Goal: Information Seeking & Learning: Learn about a topic

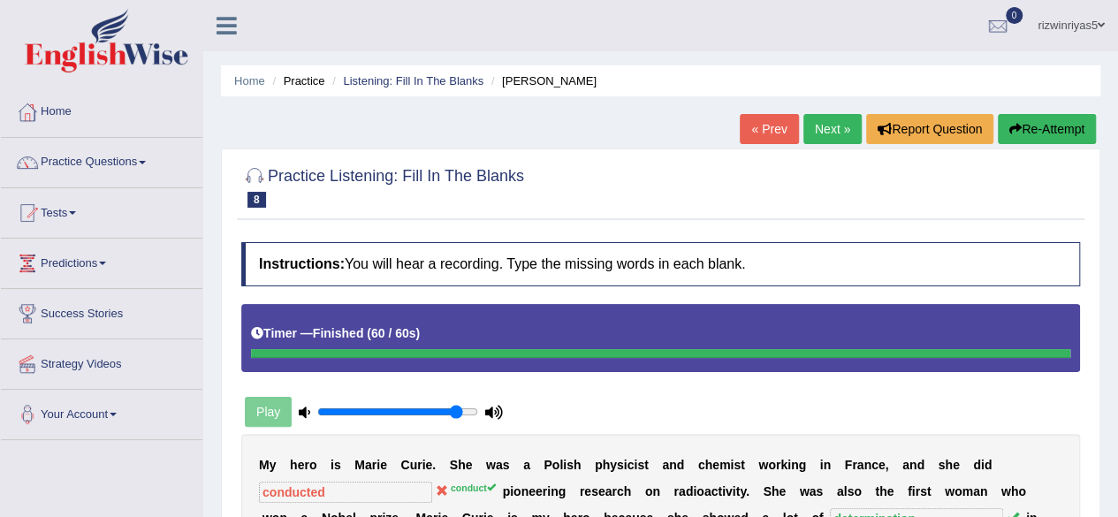
click at [842, 121] on link "Next »" at bounding box center [832, 129] width 58 height 30
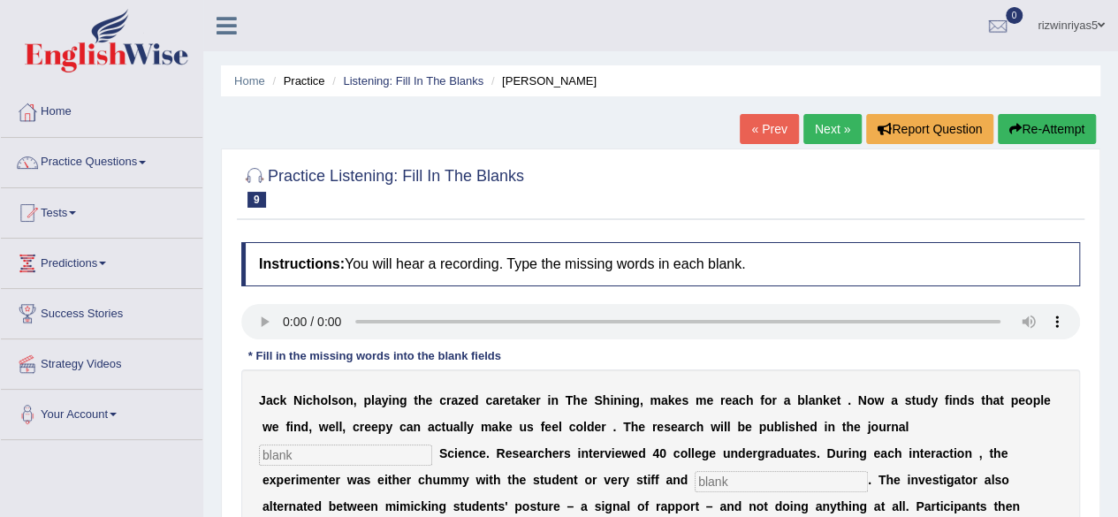
click at [1117, 109] on html "Toggle navigation Home Practice Questions Speaking Practice Read Aloud Repeat S…" at bounding box center [559, 258] width 1118 height 517
click at [418, 74] on link "Listening: Fill In The Blanks" at bounding box center [413, 80] width 140 height 13
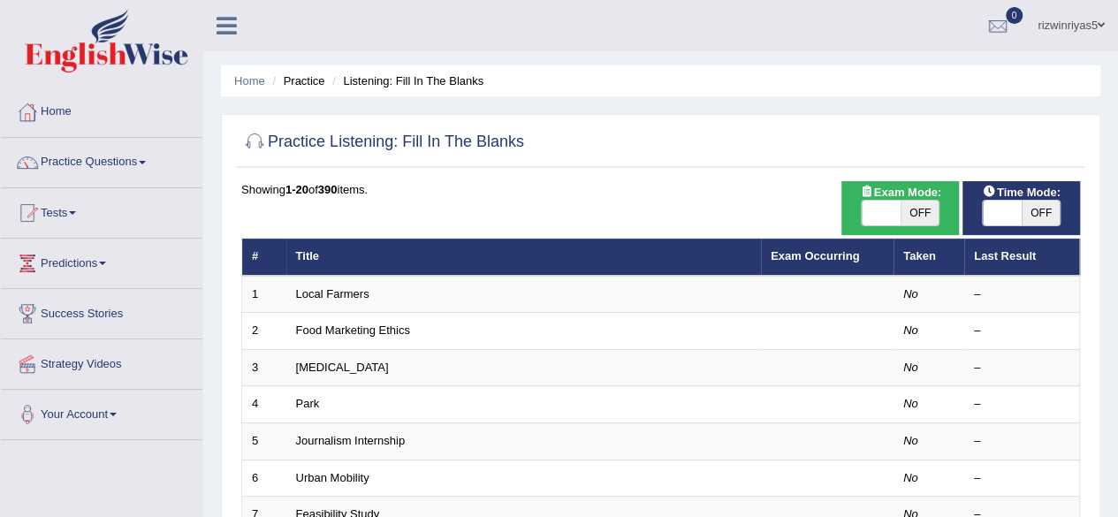
click at [921, 221] on span "OFF" at bounding box center [919, 213] width 39 height 25
checkbox input "true"
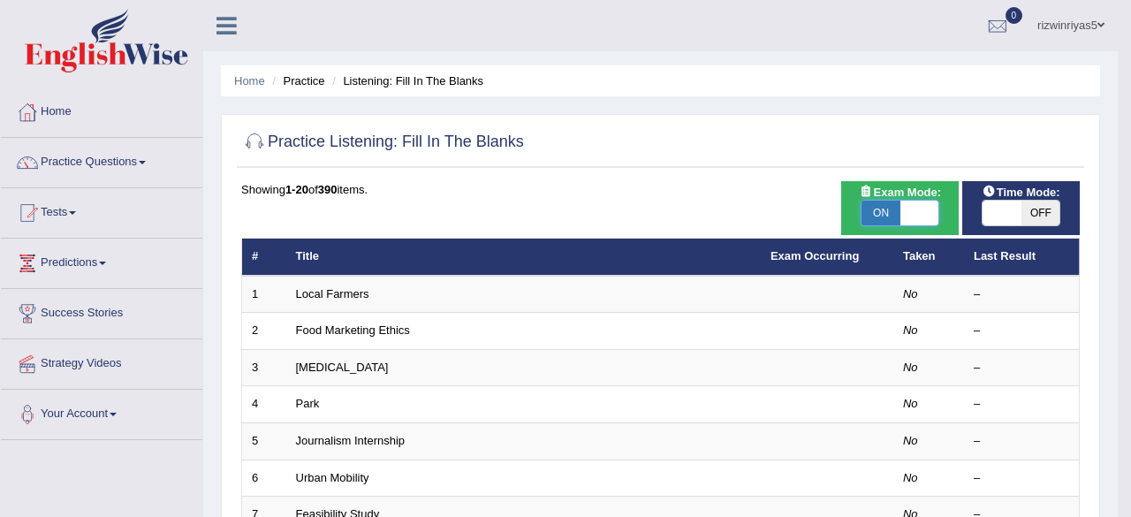
checkbox input "true"
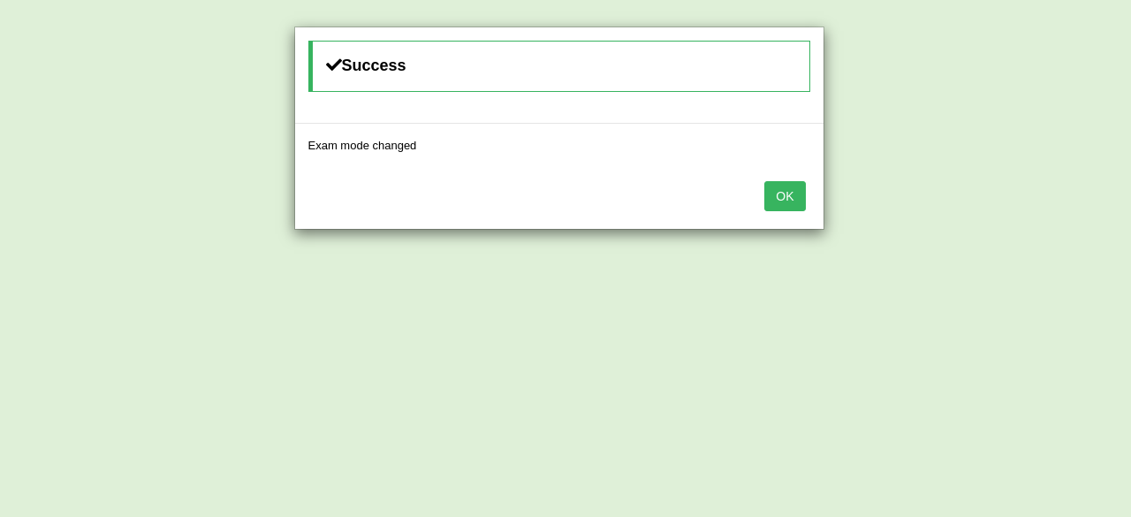
click at [1016, 215] on body "Toggle navigation Home Practice Questions Speaking Practice Read Aloud Repeat S…" at bounding box center [565, 258] width 1131 height 517
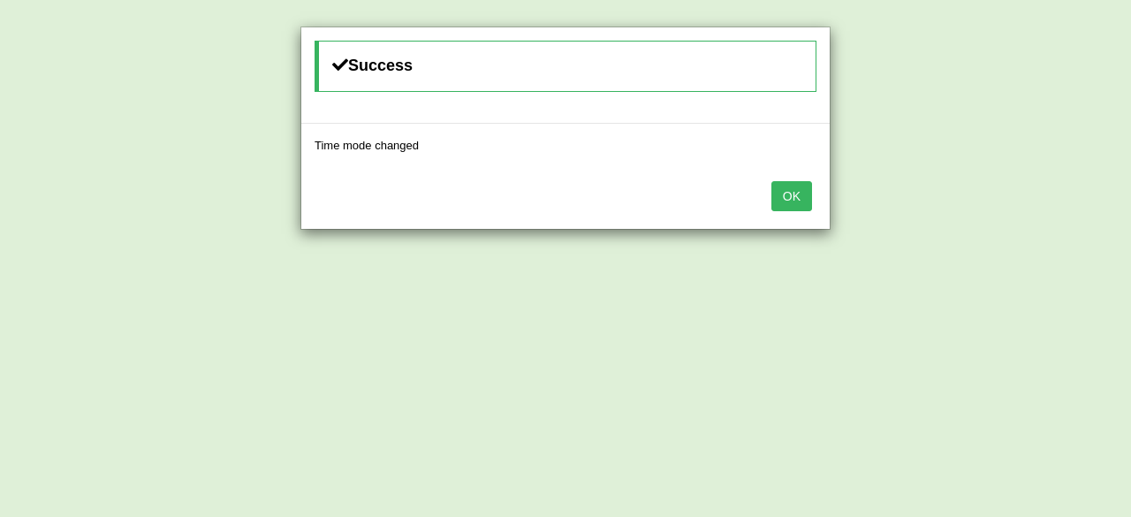
click at [803, 193] on button "OK" at bounding box center [791, 196] width 41 height 30
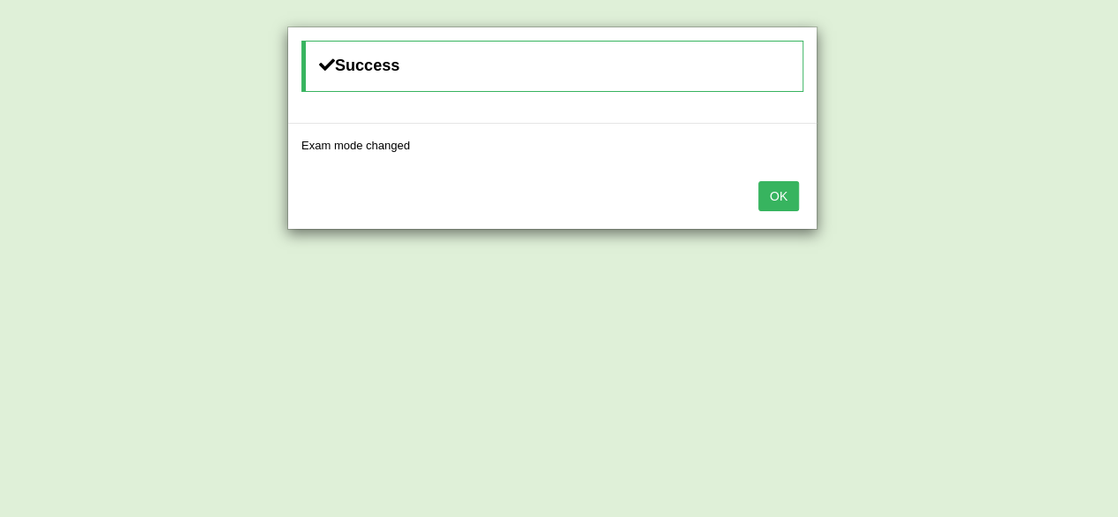
click at [803, 193] on div "OK" at bounding box center [552, 198] width 528 height 62
click at [790, 195] on button "OK" at bounding box center [778, 196] width 41 height 30
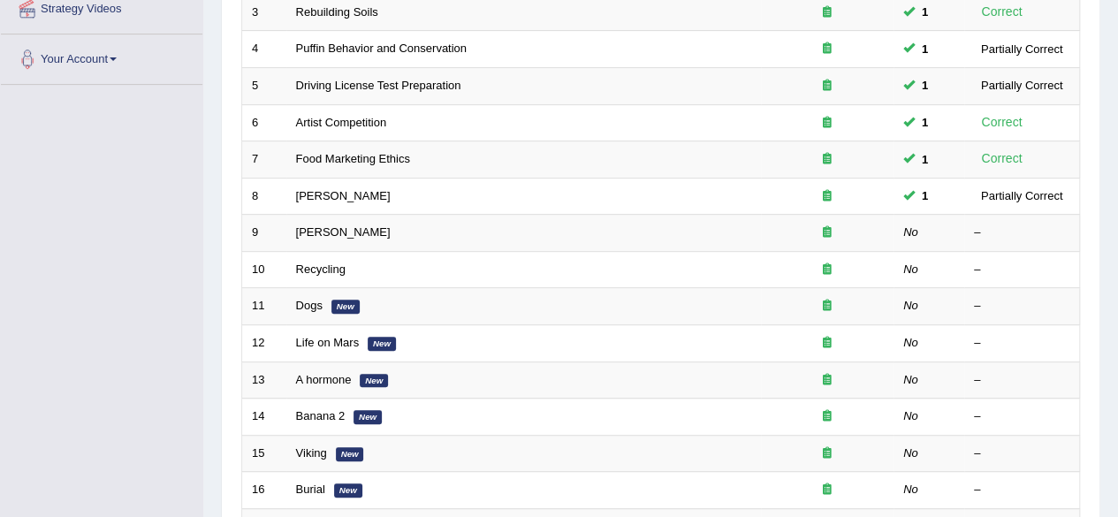
scroll to position [375, 0]
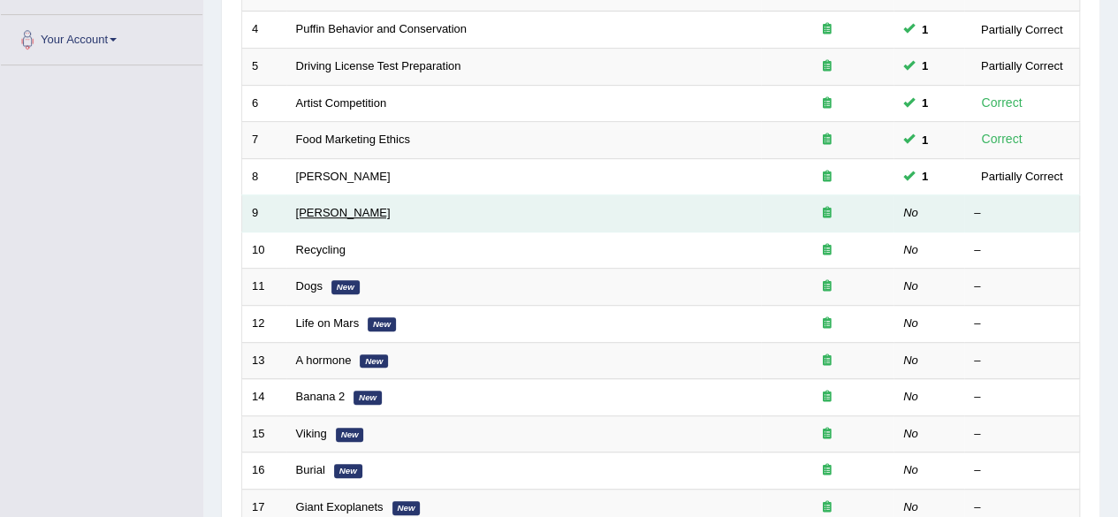
click at [353, 210] on link "[PERSON_NAME]" at bounding box center [343, 212] width 95 height 13
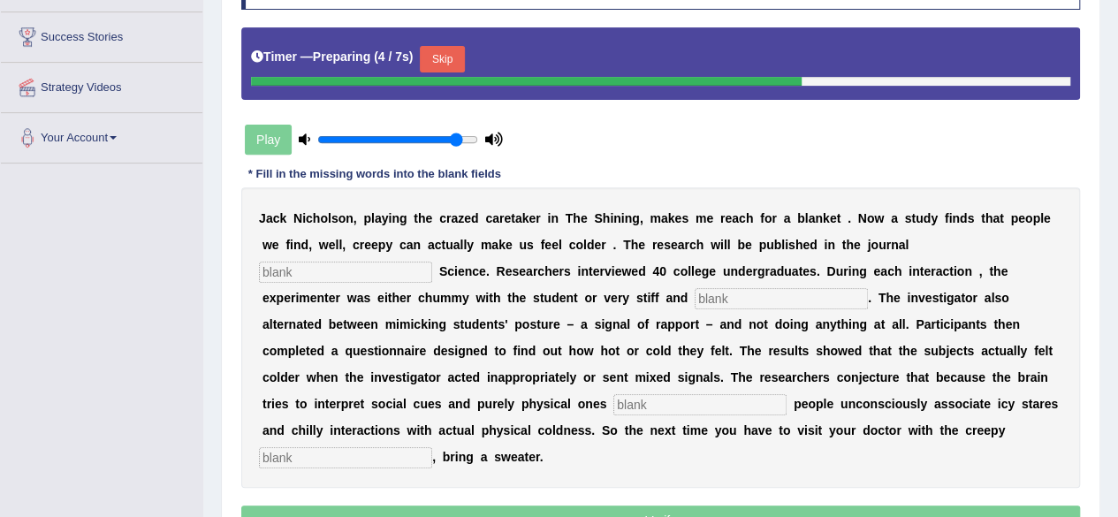
scroll to position [292, 0]
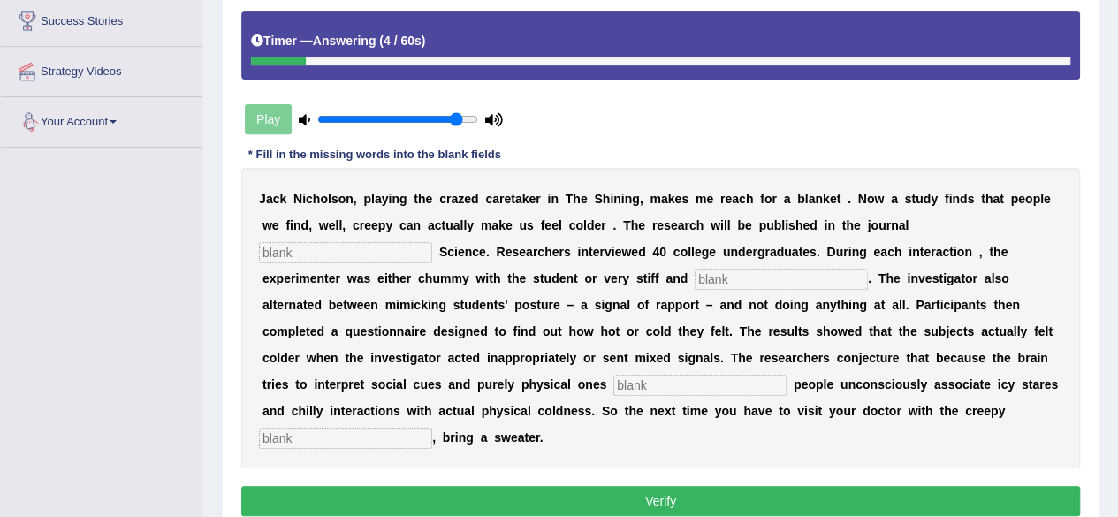
click at [318, 242] on input "text" at bounding box center [345, 252] width 173 height 21
type input "psychology"
click at [763, 275] on input "text" at bounding box center [780, 279] width 173 height 21
type input "professional"
click at [691, 381] on input "text" at bounding box center [699, 385] width 173 height 21
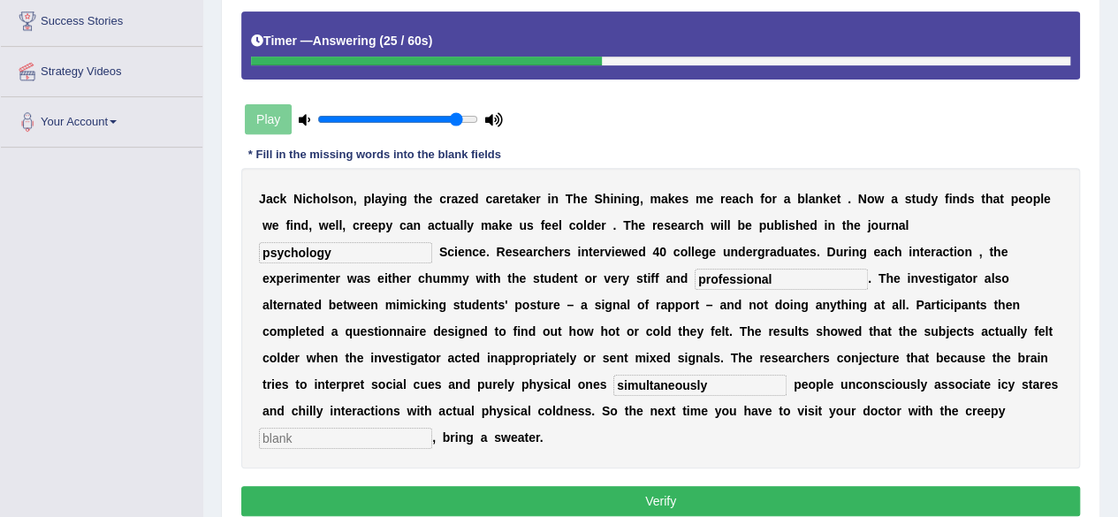
type input "simultaneously"
click at [368, 439] on input "text" at bounding box center [345, 438] width 173 height 21
type input "receptionist"
click at [518, 510] on button "Verify" at bounding box center [660, 501] width 839 height 30
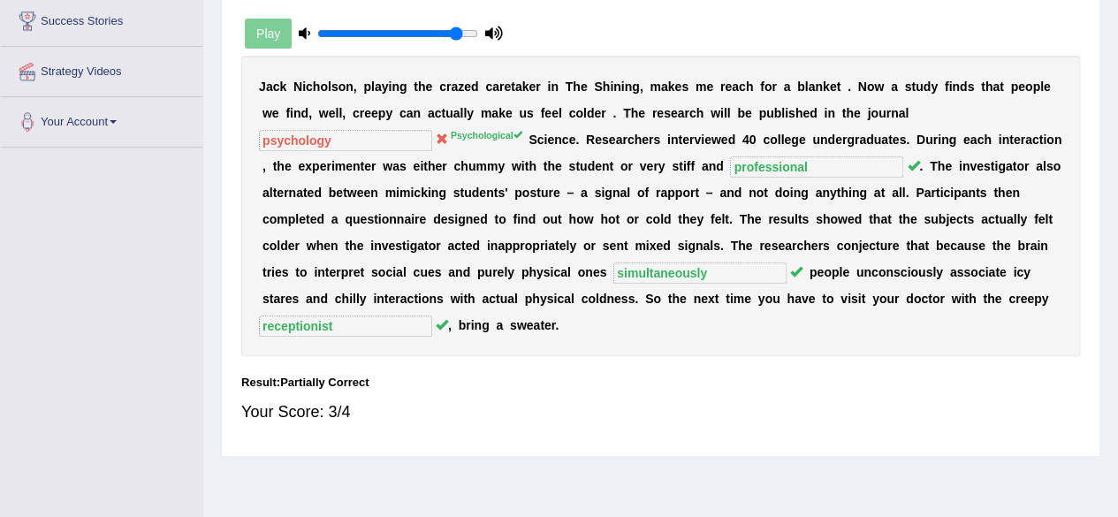
scroll to position [0, 0]
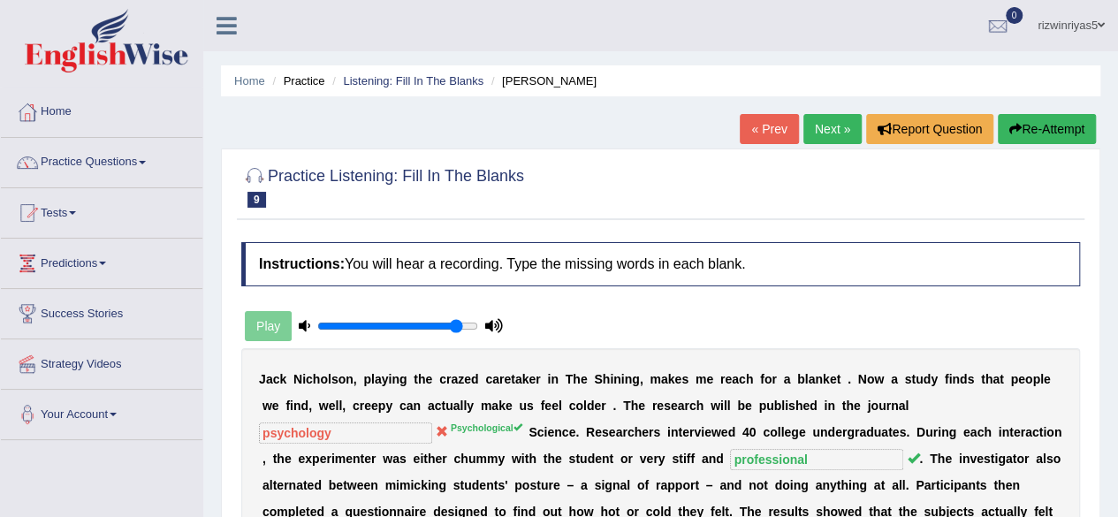
click at [832, 130] on link "Next »" at bounding box center [832, 129] width 58 height 30
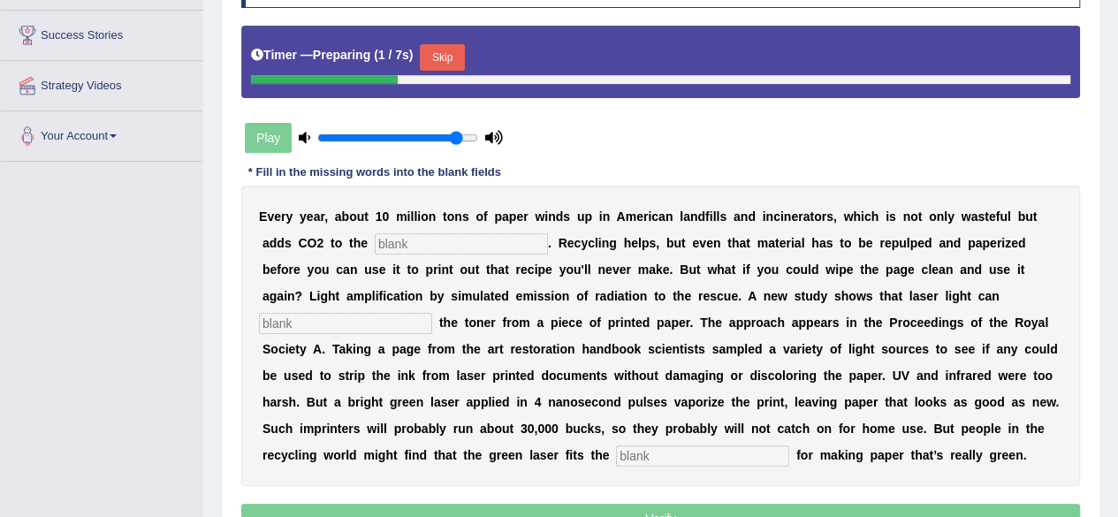
scroll to position [291, 0]
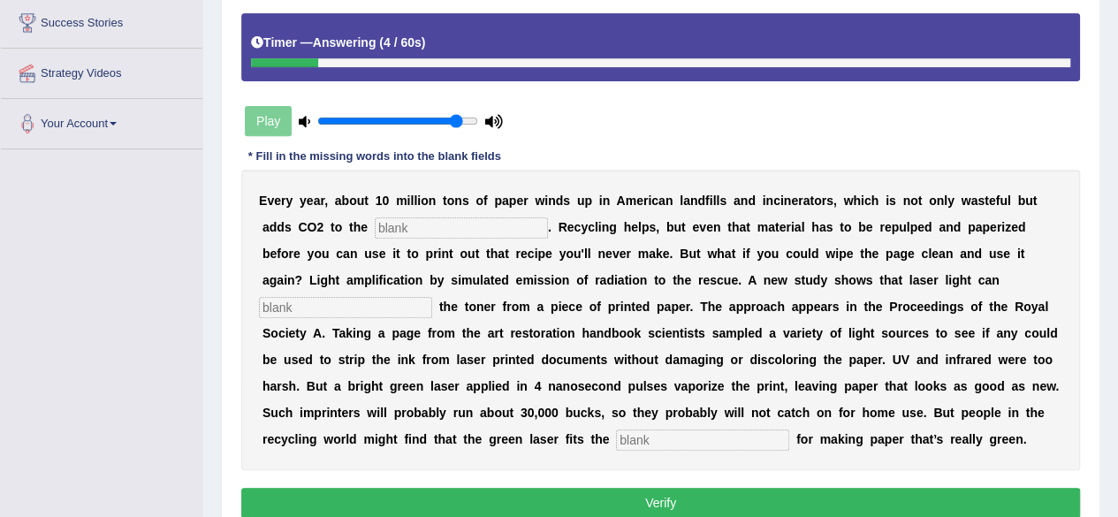
click at [476, 229] on input "text" at bounding box center [461, 227] width 173 height 21
type input "atmosphere"
click at [406, 297] on input "text" at bounding box center [345, 307] width 173 height 21
type input "erase"
click at [715, 430] on input "text" at bounding box center [702, 439] width 173 height 21
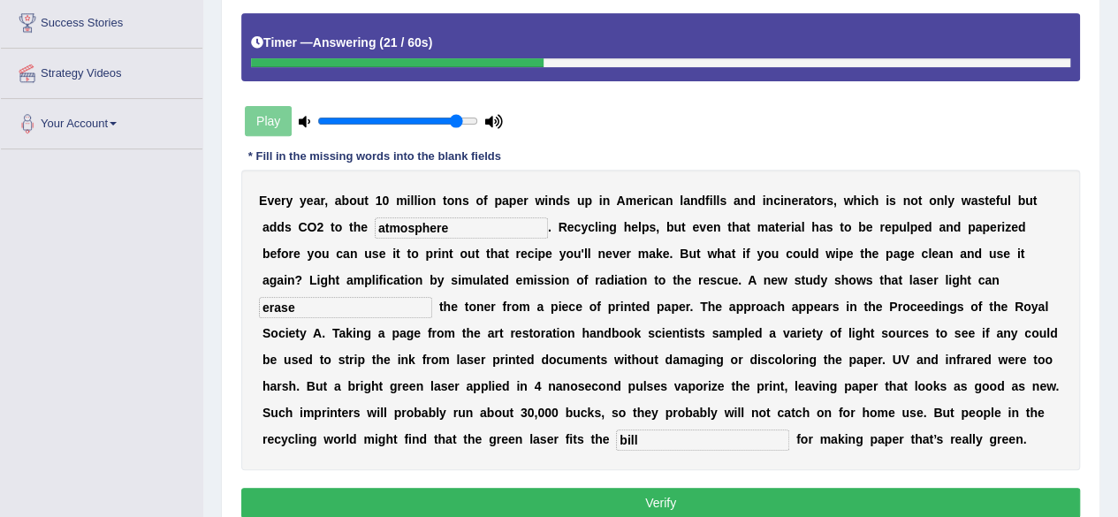
type input "bill"
click at [767, 490] on button "Verify" at bounding box center [660, 503] width 839 height 30
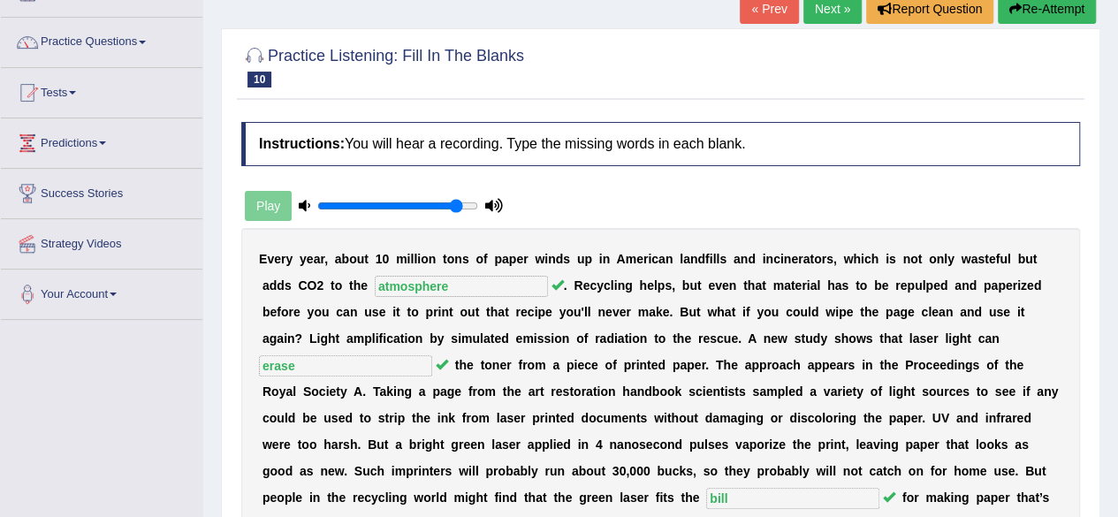
scroll to position [0, 0]
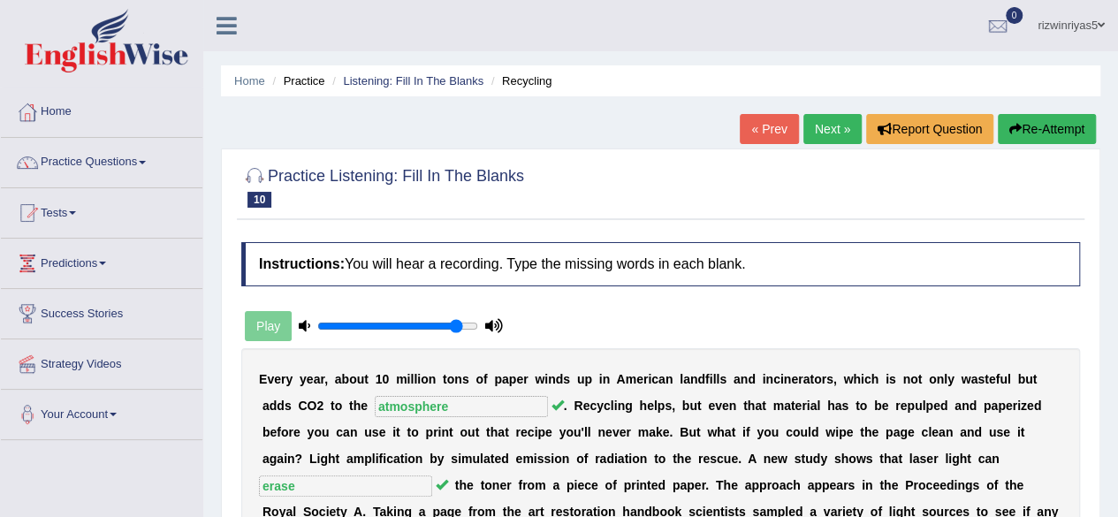
click at [836, 135] on link "Next »" at bounding box center [832, 129] width 58 height 30
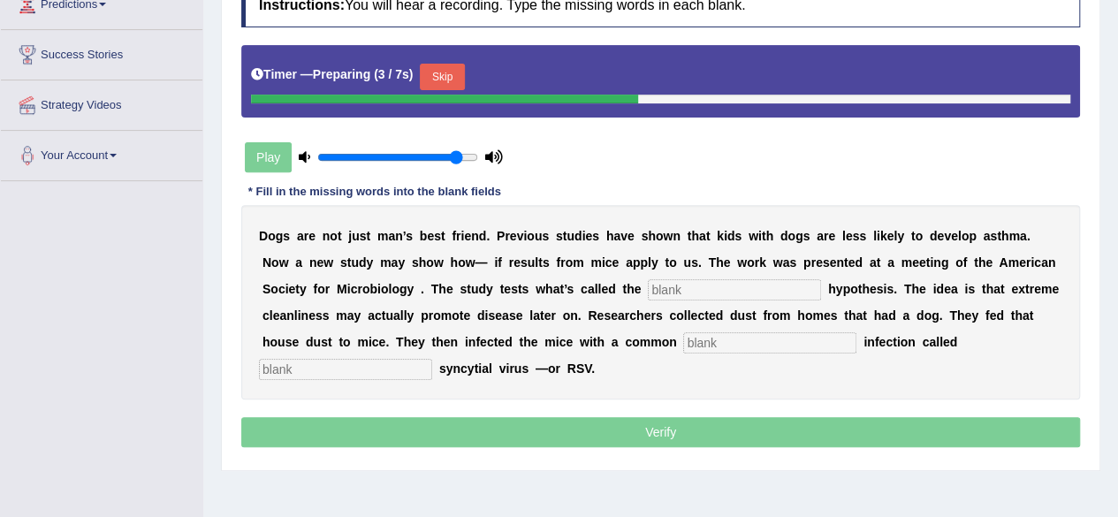
scroll to position [285, 0]
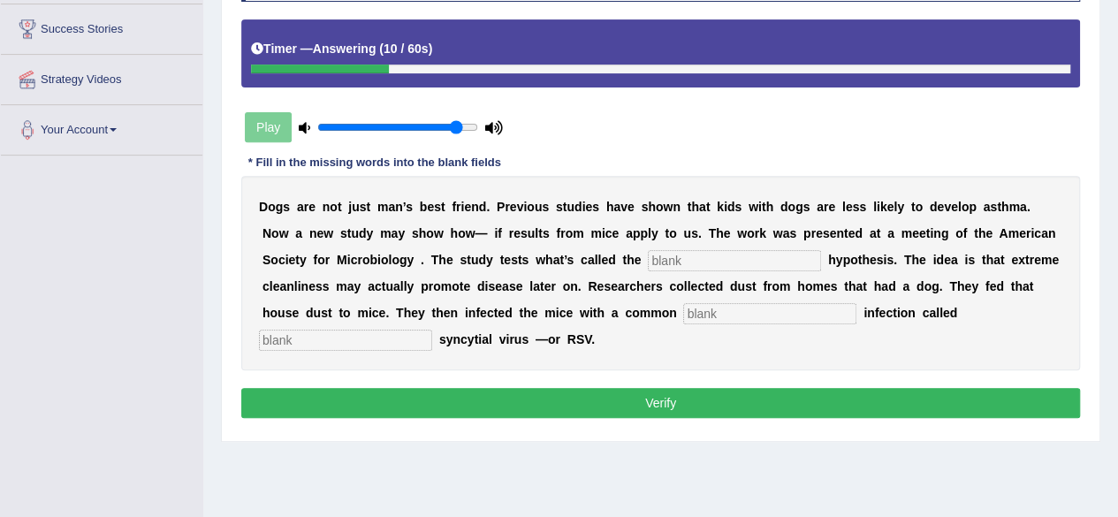
click at [757, 258] on input "text" at bounding box center [734, 260] width 173 height 21
type input "hygiene"
click at [751, 307] on input "text" at bounding box center [769, 313] width 173 height 21
type input "childhood"
click at [373, 344] on input "text" at bounding box center [345, 340] width 173 height 21
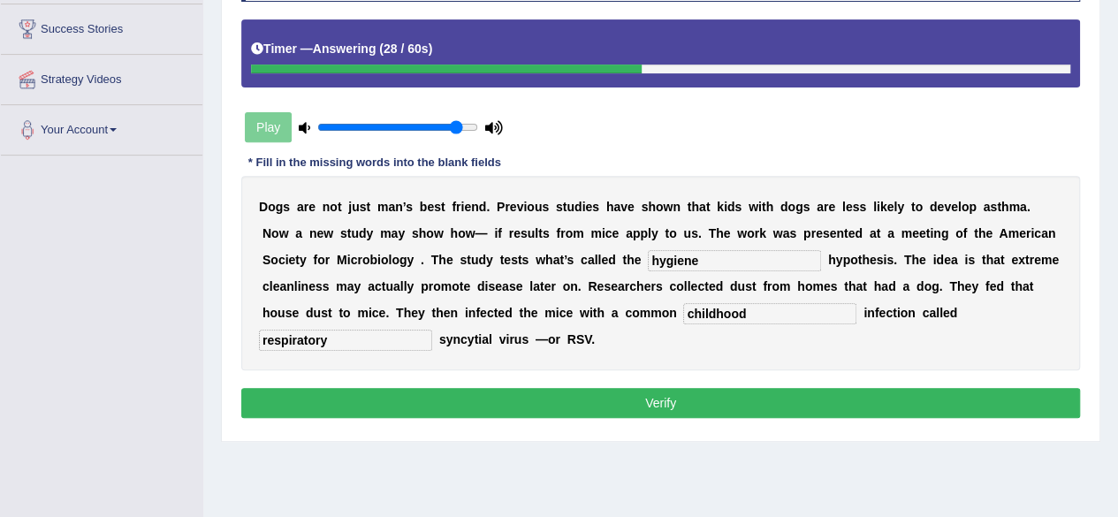
type input "respiratory"
click at [528, 395] on button "Verify" at bounding box center [660, 403] width 839 height 30
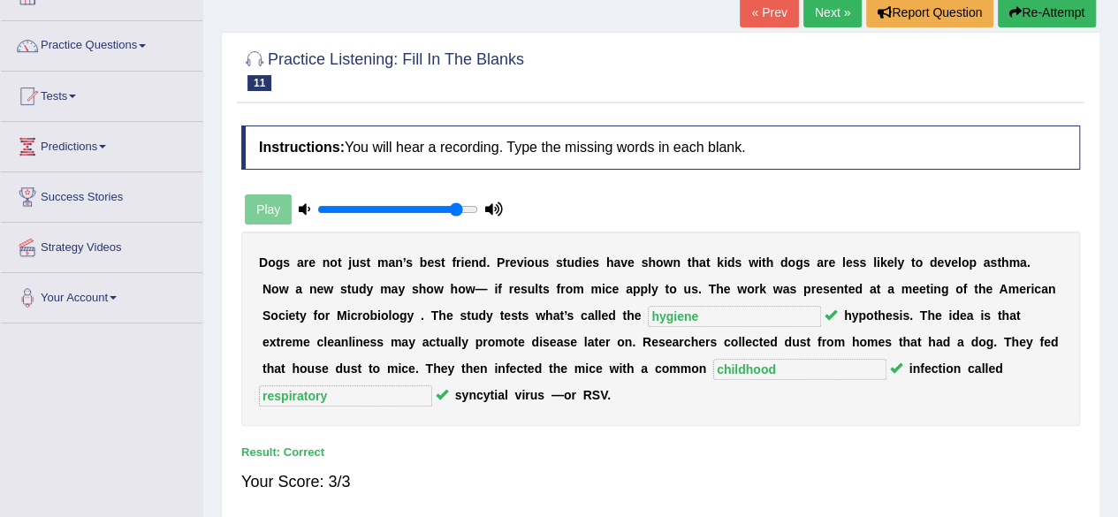
scroll to position [64, 0]
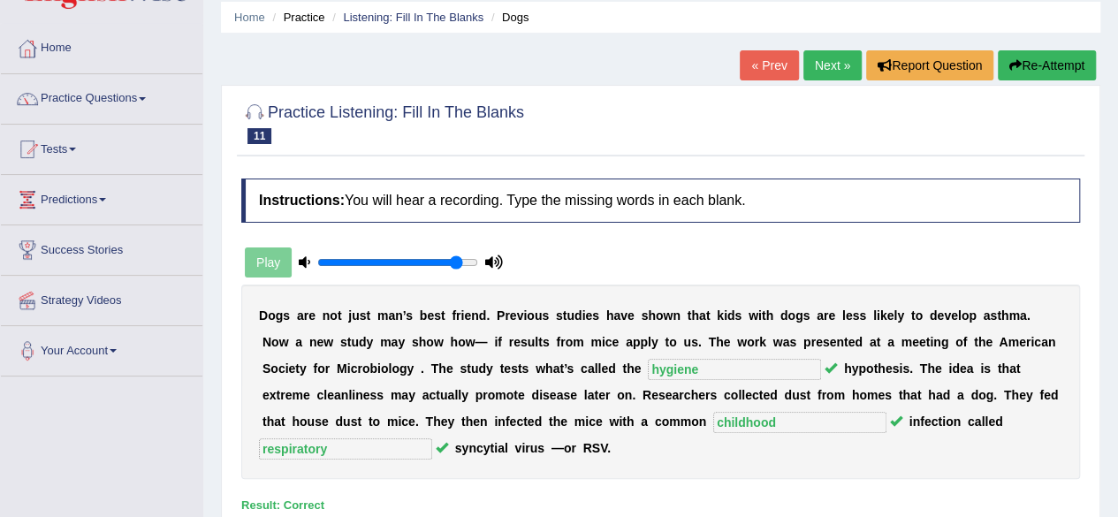
click at [827, 68] on link "Next »" at bounding box center [832, 65] width 58 height 30
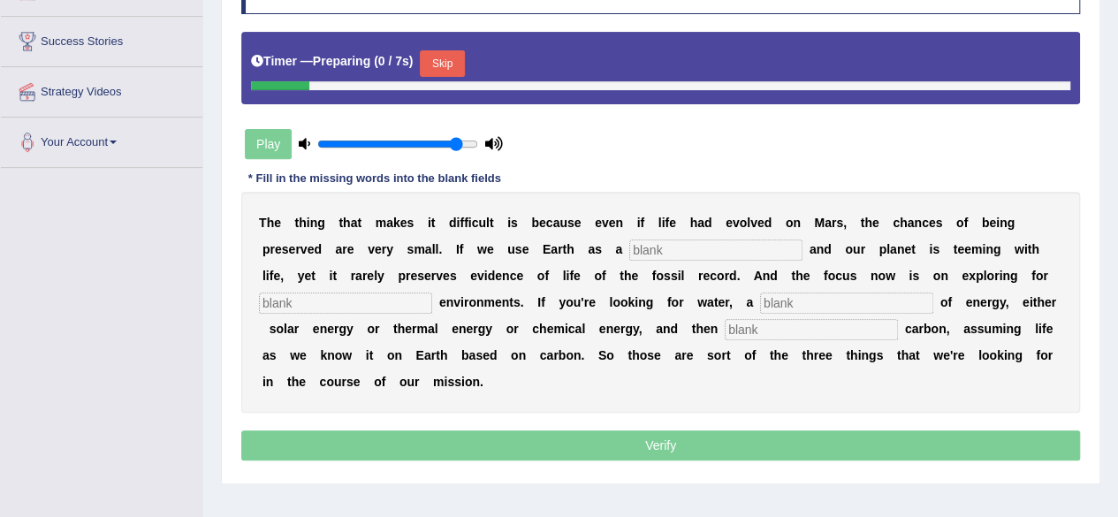
scroll to position [302, 0]
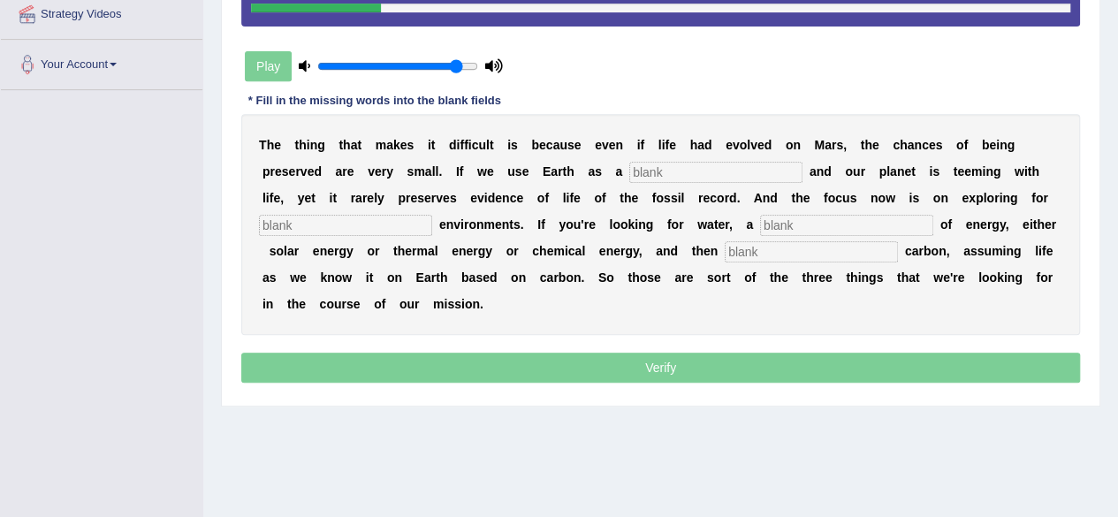
drag, startPoint x: 1130, startPoint y: 171, endPoint x: 1130, endPoint y: 294, distance: 123.7
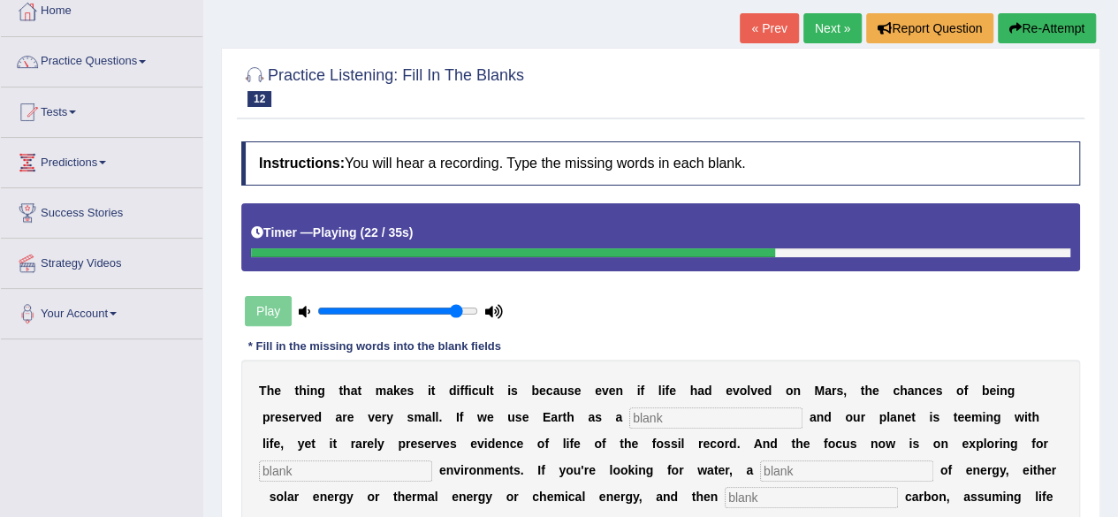
scroll to position [54, 0]
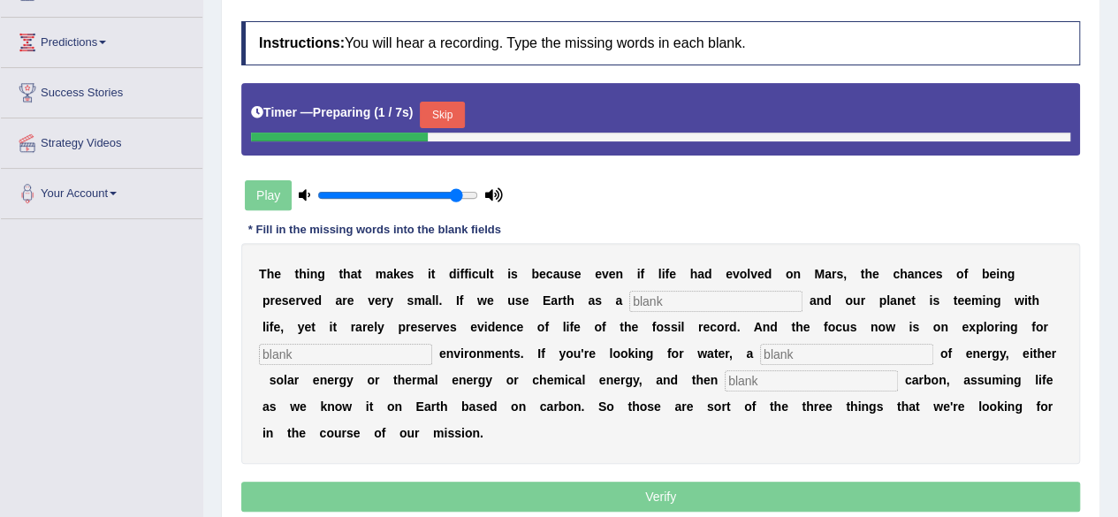
scroll to position [223, 0]
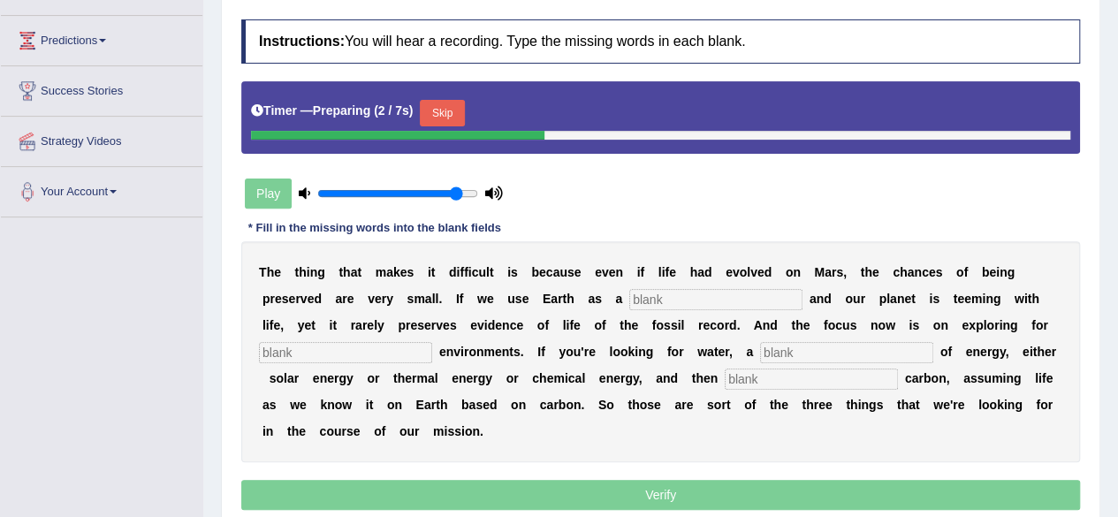
click at [452, 101] on button "Skip" at bounding box center [442, 113] width 44 height 27
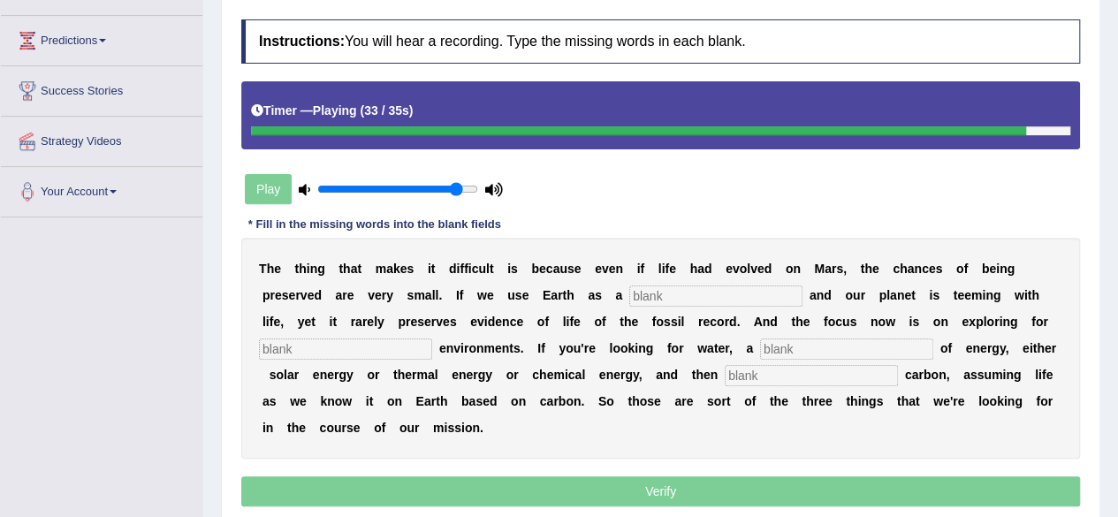
click at [735, 295] on input "text" at bounding box center [715, 295] width 173 height 21
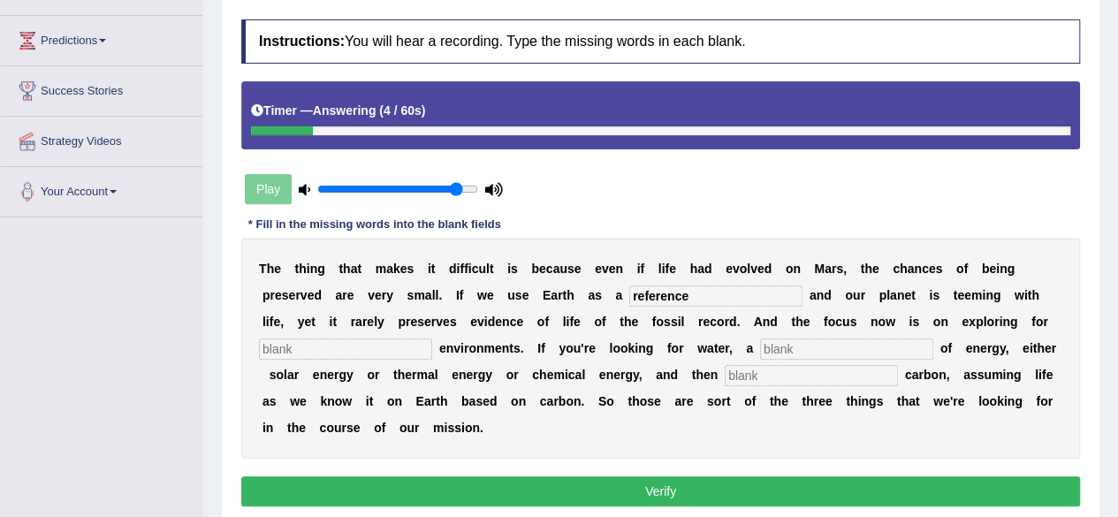
type input "reference"
click at [407, 340] on input "text" at bounding box center [345, 348] width 173 height 21
type input "happiness"
click at [816, 347] on input "text" at bounding box center [846, 348] width 173 height 21
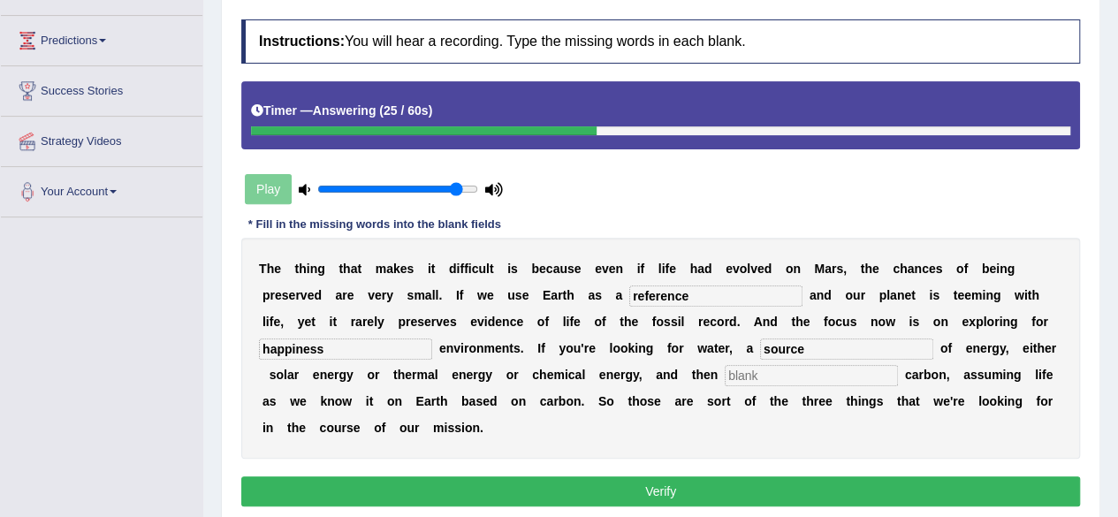
type input "source"
click at [818, 376] on input "text" at bounding box center [811, 375] width 173 height 21
type input "organic"
click at [850, 477] on button "Verify" at bounding box center [660, 491] width 839 height 30
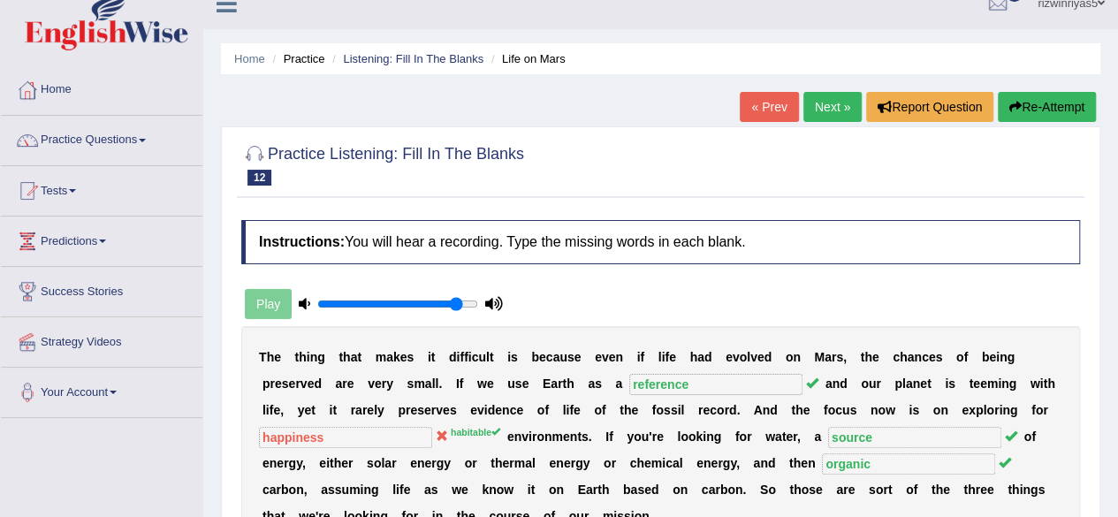
scroll to position [0, 0]
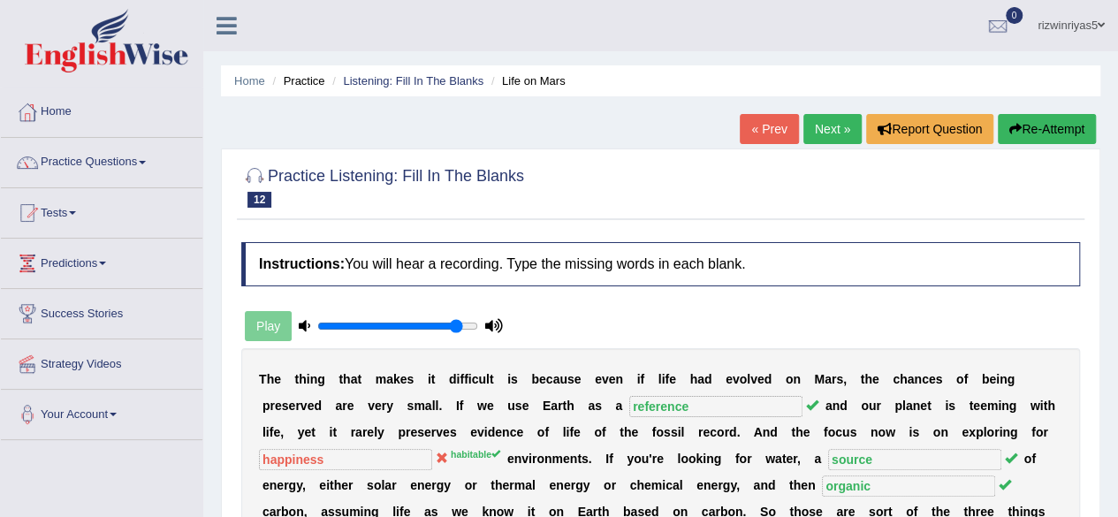
click at [836, 132] on link "Next »" at bounding box center [832, 129] width 58 height 30
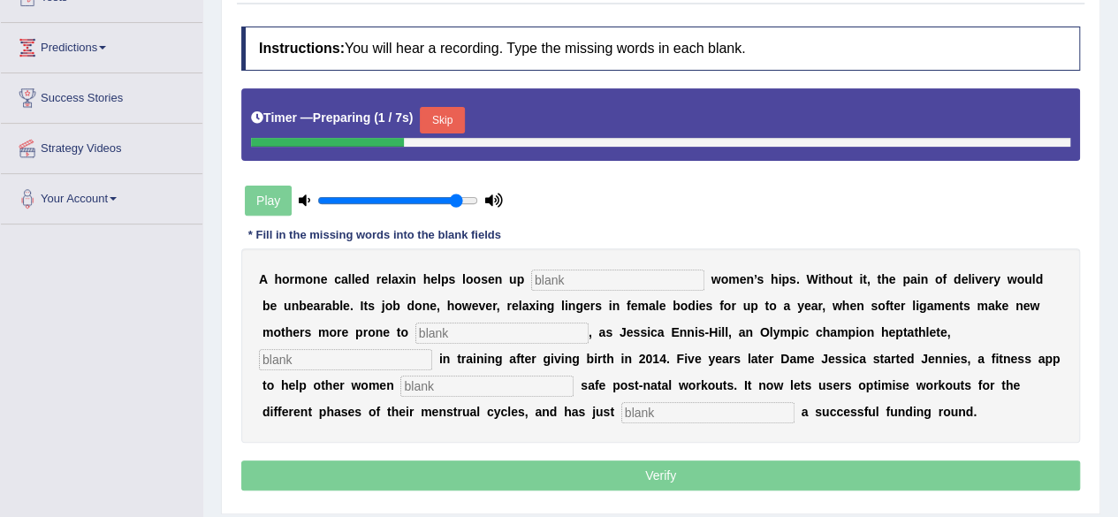
scroll to position [240, 0]
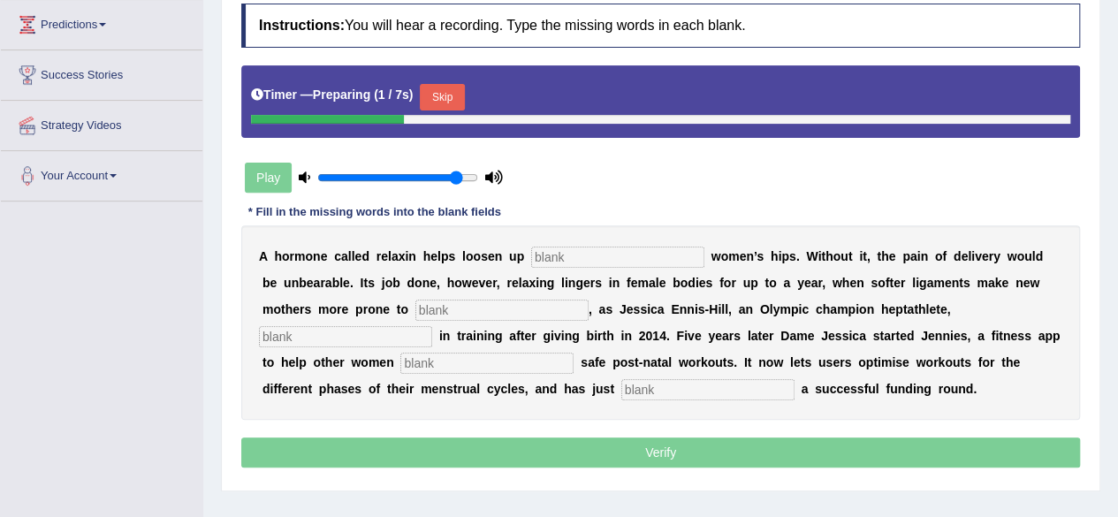
drag, startPoint x: 0, startPoint y: 0, endPoint x: 1130, endPoint y: 319, distance: 1174.3
click at [1117, 278] on html "Toggle navigation Home Practice Questions Speaking Practice Read Aloud Repeat S…" at bounding box center [559, 19] width 1118 height 517
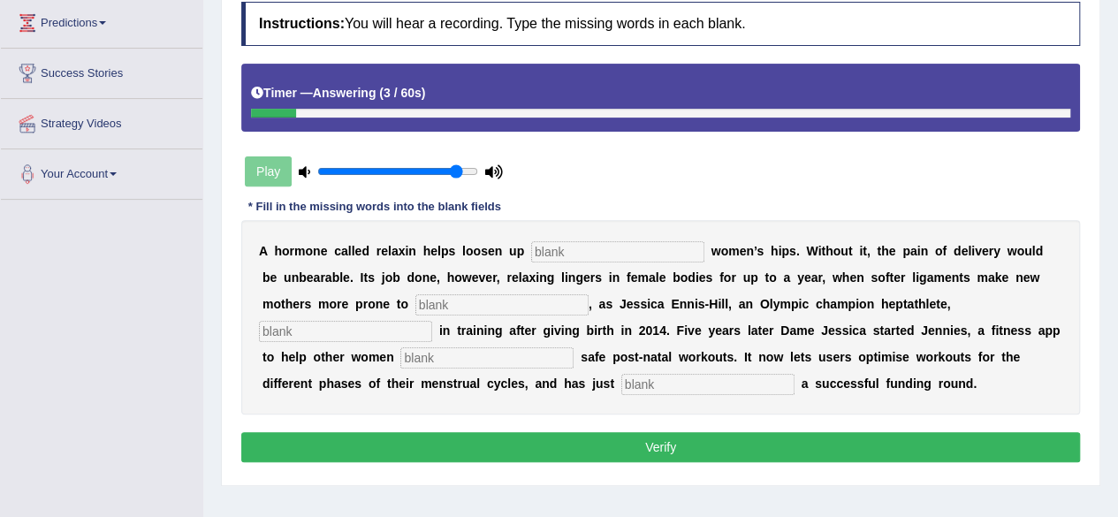
click at [667, 243] on input "text" at bounding box center [617, 251] width 173 height 21
type input "preganant"
click at [528, 294] on input "text" at bounding box center [501, 304] width 173 height 21
type input "injury"
click at [322, 330] on input "text" at bounding box center [345, 331] width 173 height 21
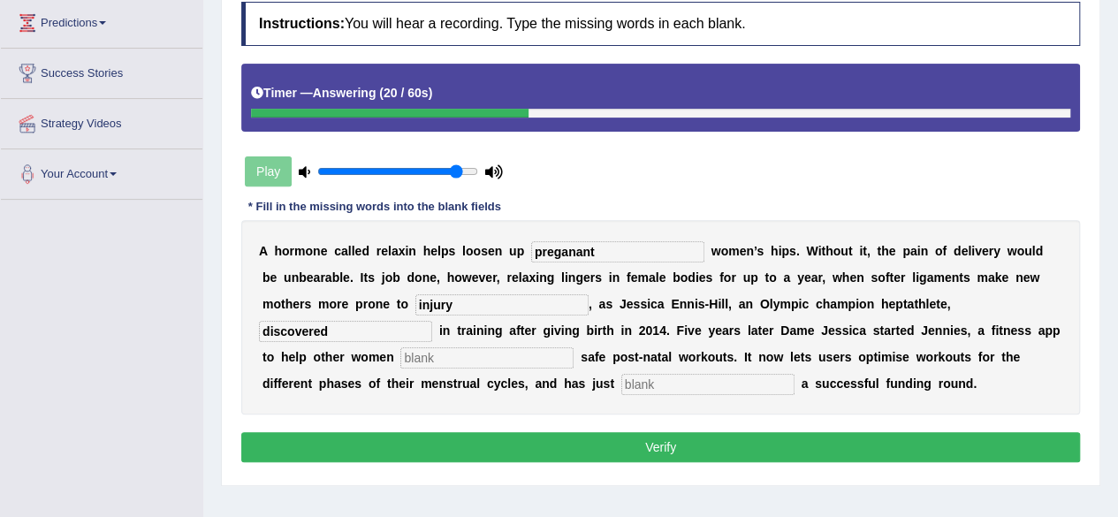
type input "discovered"
click at [463, 359] on input "text" at bounding box center [486, 357] width 173 height 21
type input "perform"
click at [689, 385] on input "text" at bounding box center [707, 384] width 173 height 21
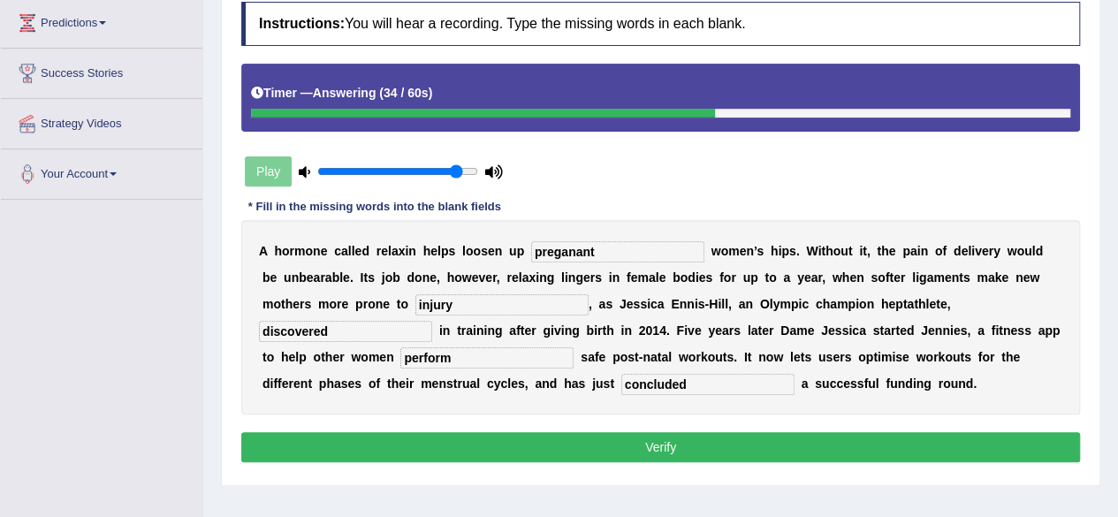
type input "concluded"
click at [719, 447] on button "Verify" at bounding box center [660, 447] width 839 height 30
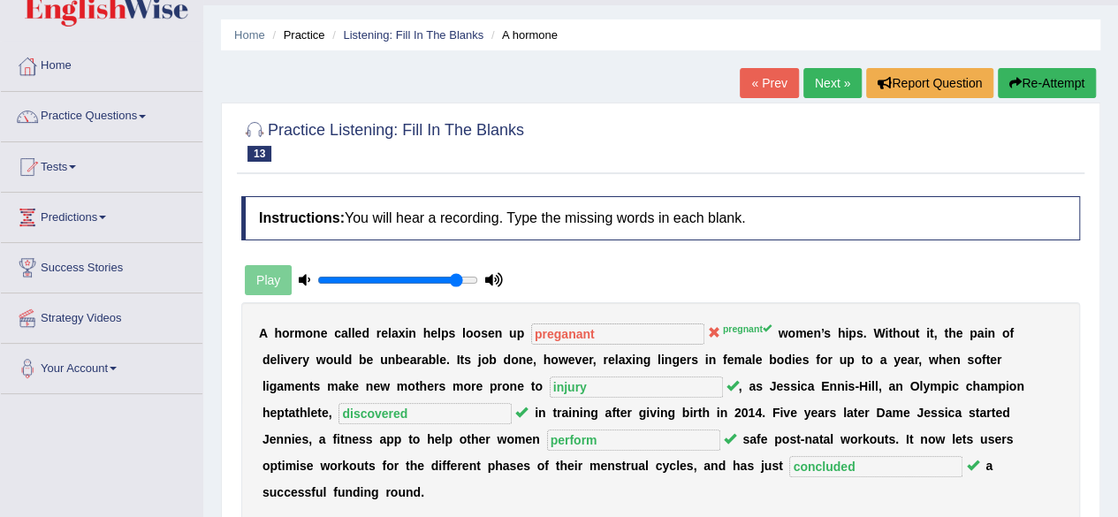
scroll to position [0, 0]
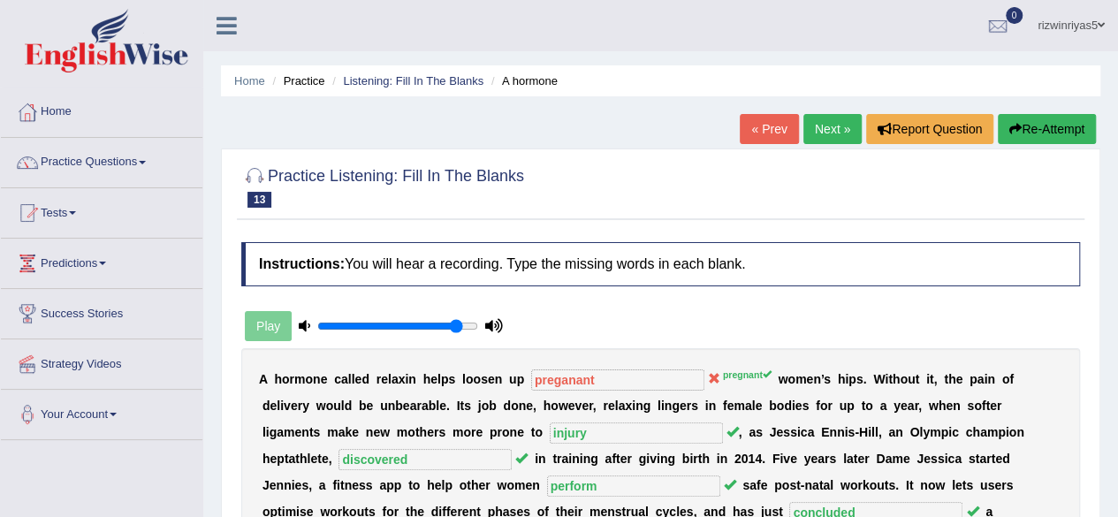
click at [814, 124] on link "Next »" at bounding box center [832, 129] width 58 height 30
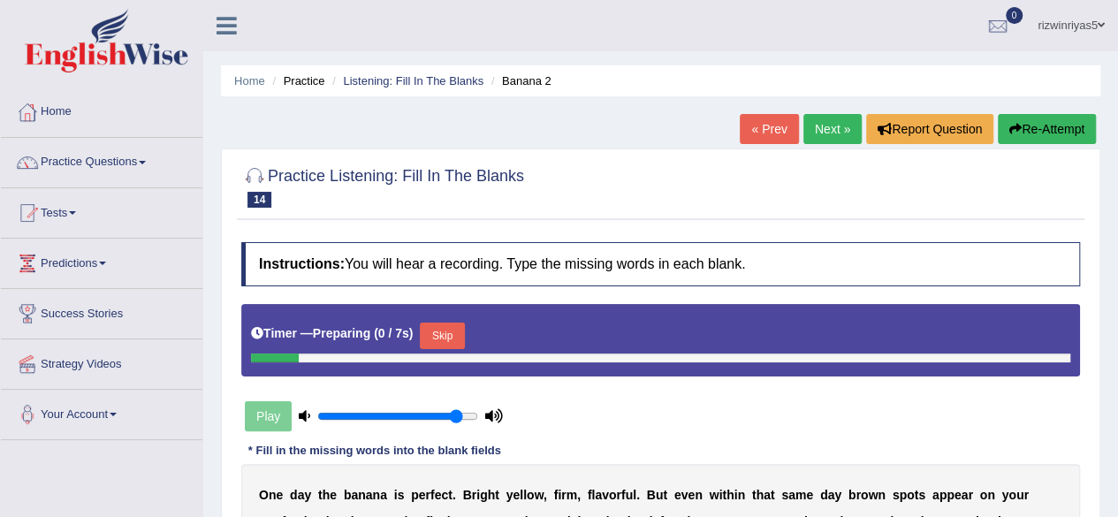
click at [814, 124] on link "Next »" at bounding box center [832, 129] width 58 height 30
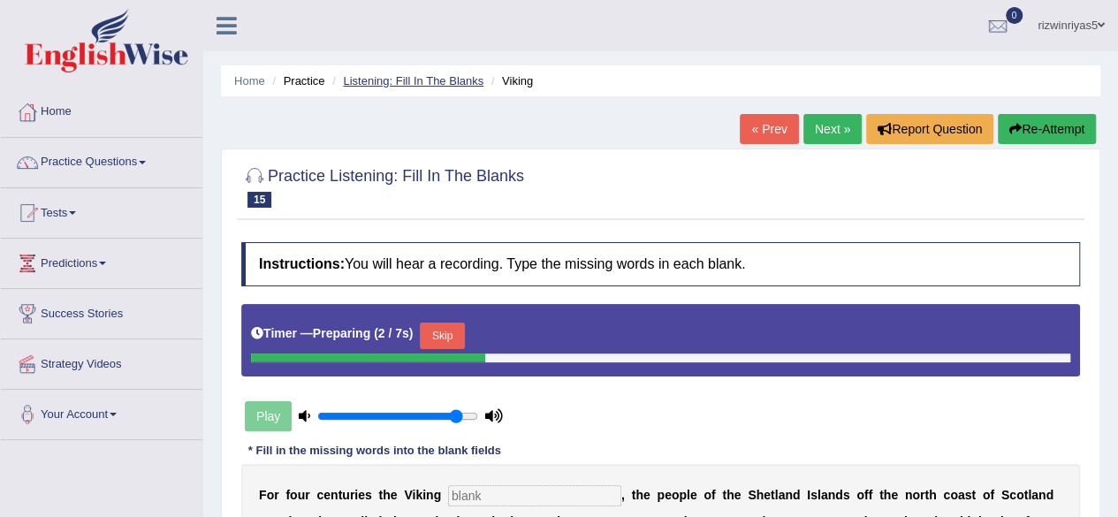
click at [468, 83] on link "Listening: Fill In The Blanks" at bounding box center [413, 80] width 140 height 13
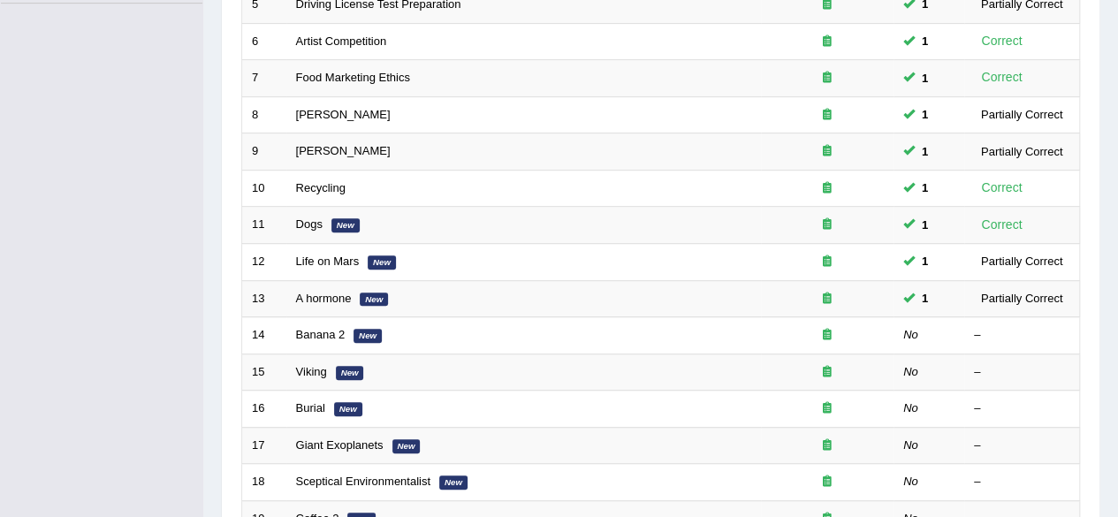
scroll to position [444, 0]
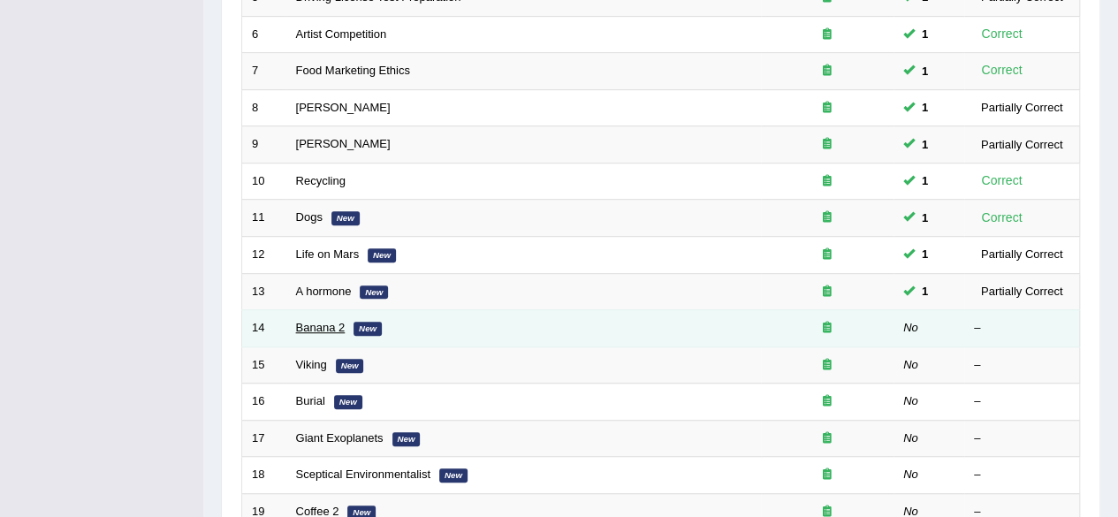
click at [299, 323] on link "Banana 2" at bounding box center [320, 327] width 49 height 13
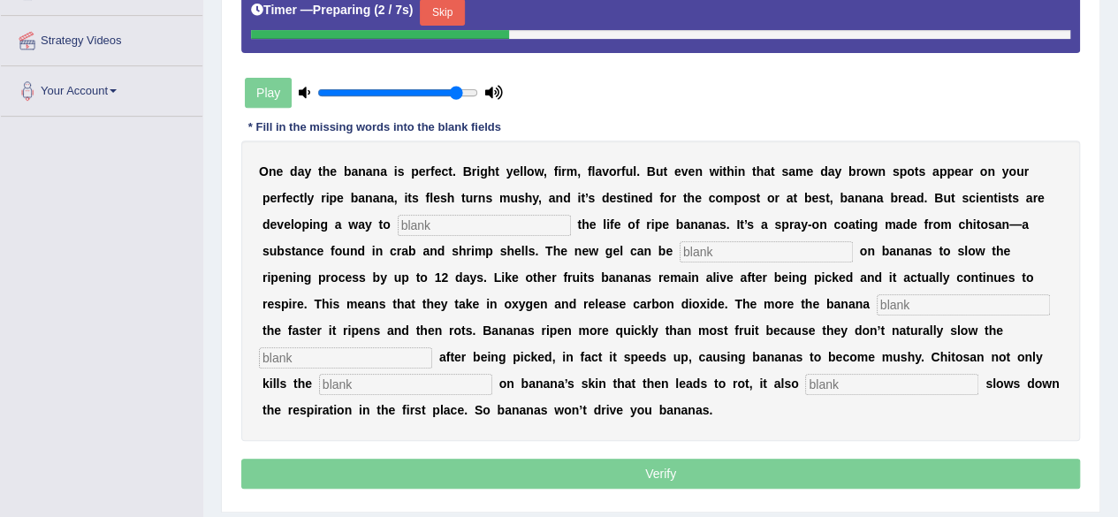
scroll to position [329, 0]
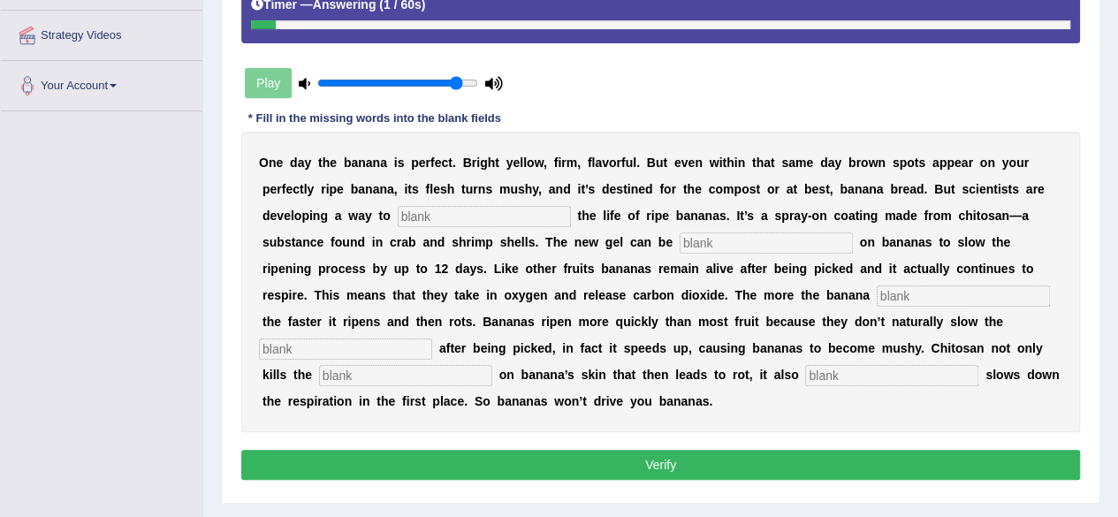
click at [475, 208] on input "text" at bounding box center [484, 216] width 173 height 21
type input "extent"
click at [739, 245] on input "text" at bounding box center [765, 242] width 173 height 21
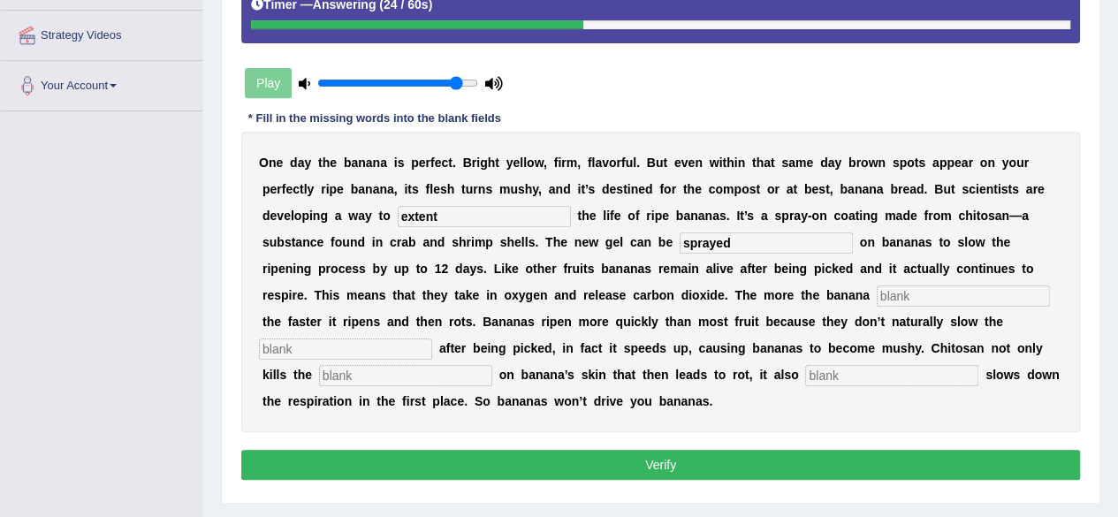
type input "sprayed"
click at [908, 287] on input "text" at bounding box center [963, 295] width 173 height 21
type input "breathes"
click at [385, 338] on input "text" at bounding box center [345, 348] width 173 height 21
type input "respiration"
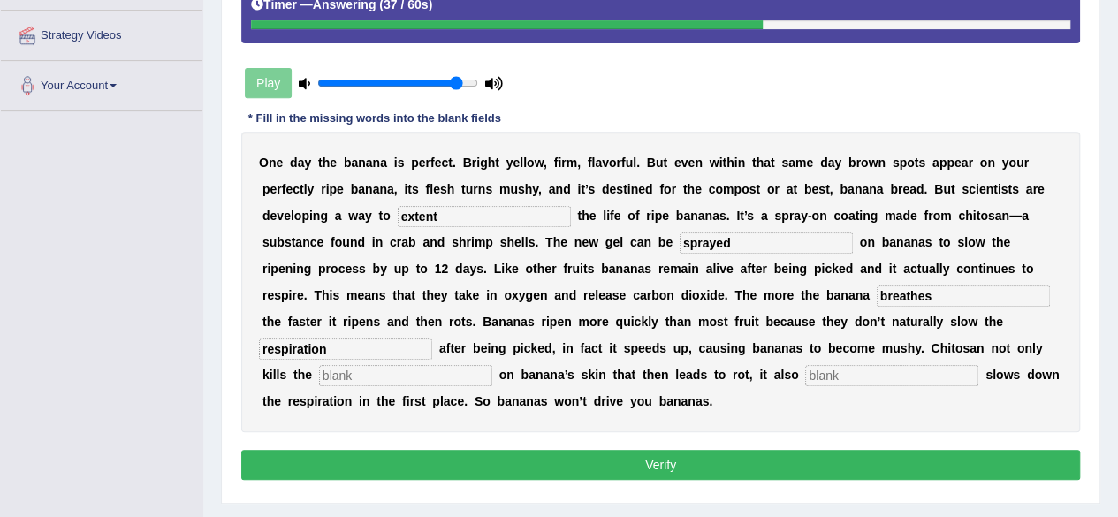
click at [429, 377] on input "text" at bounding box center [405, 375] width 173 height 21
type input "bacteria"
click at [842, 375] on input "text" at bounding box center [891, 375] width 173 height 21
type input "significantly"
click at [901, 462] on button "Verify" at bounding box center [660, 465] width 839 height 30
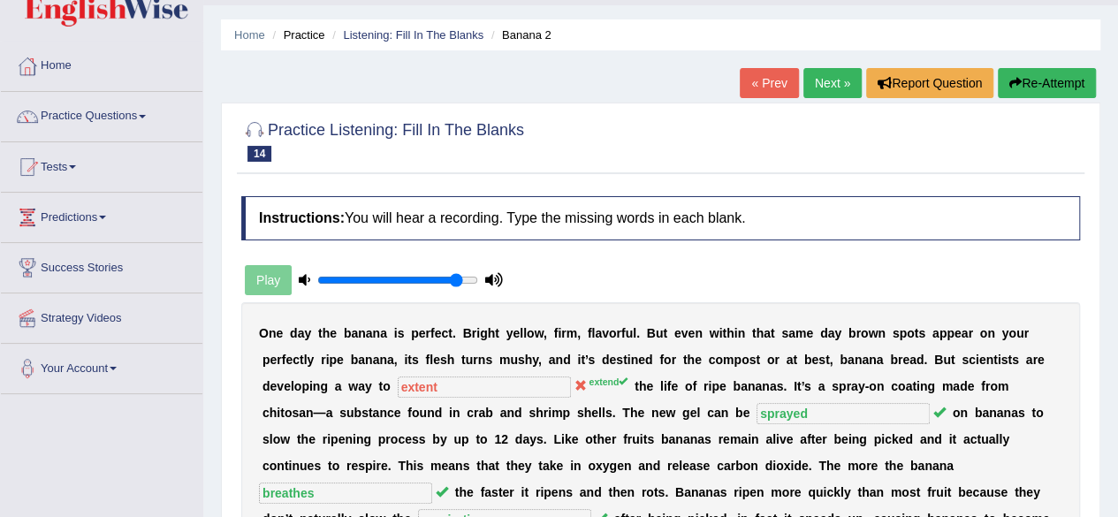
scroll to position [39, 0]
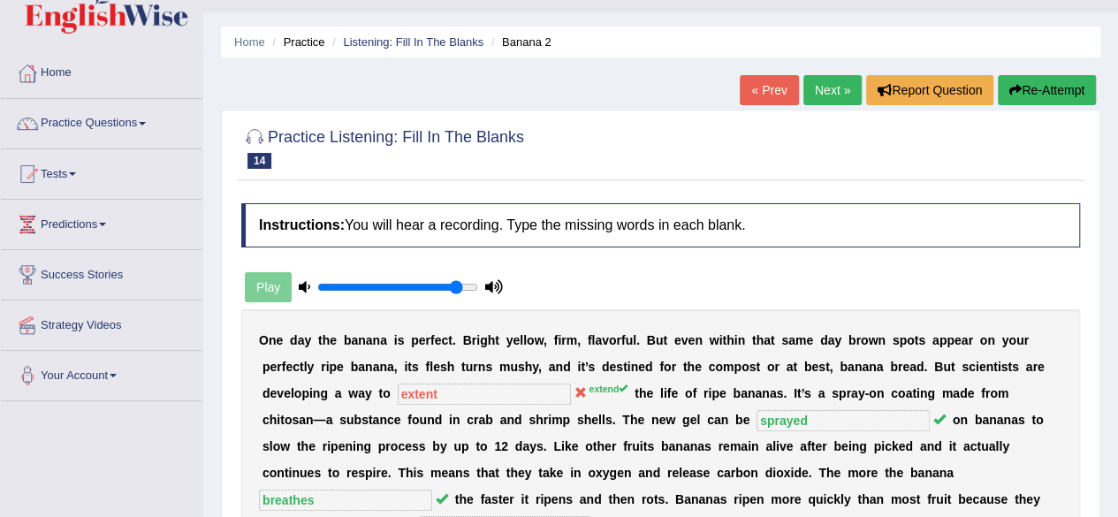
click at [836, 99] on link "Next »" at bounding box center [832, 90] width 58 height 30
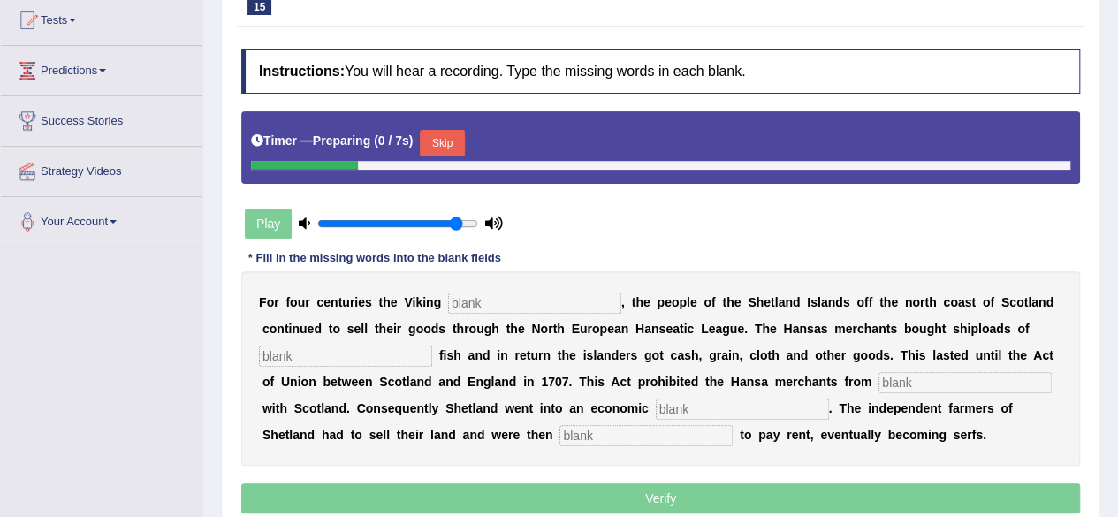
scroll to position [231, 0]
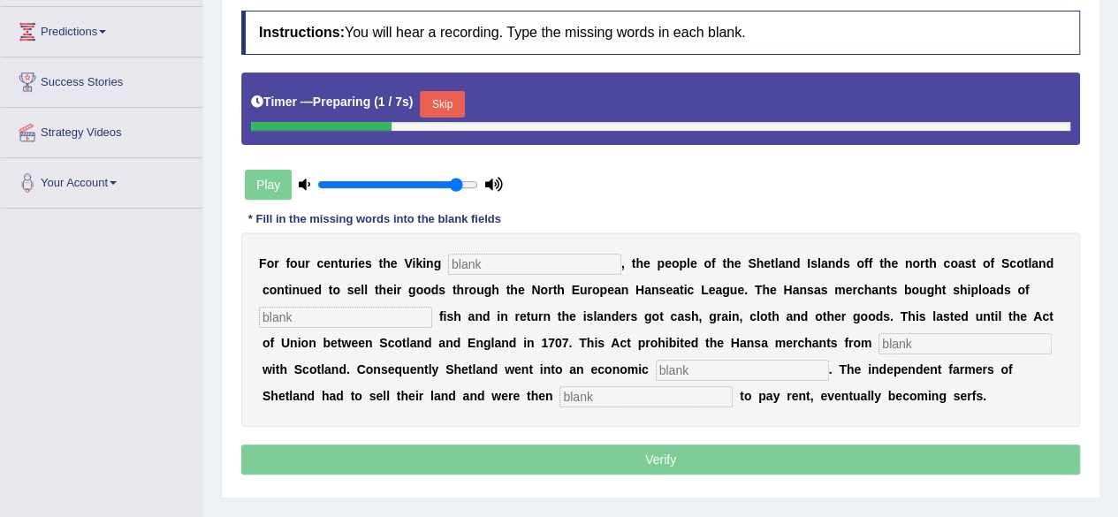
click at [1117, 210] on html "Toggle navigation Home Practice Questions Speaking Practice Read Aloud Repeat S…" at bounding box center [559, 27] width 1118 height 517
drag, startPoint x: 1130, startPoint y: 210, endPoint x: 662, endPoint y: 204, distance: 468.3
click at [662, 204] on div "Instructions: You will hear a recording. Type the missing words in each blank. …" at bounding box center [660, 245] width 847 height 487
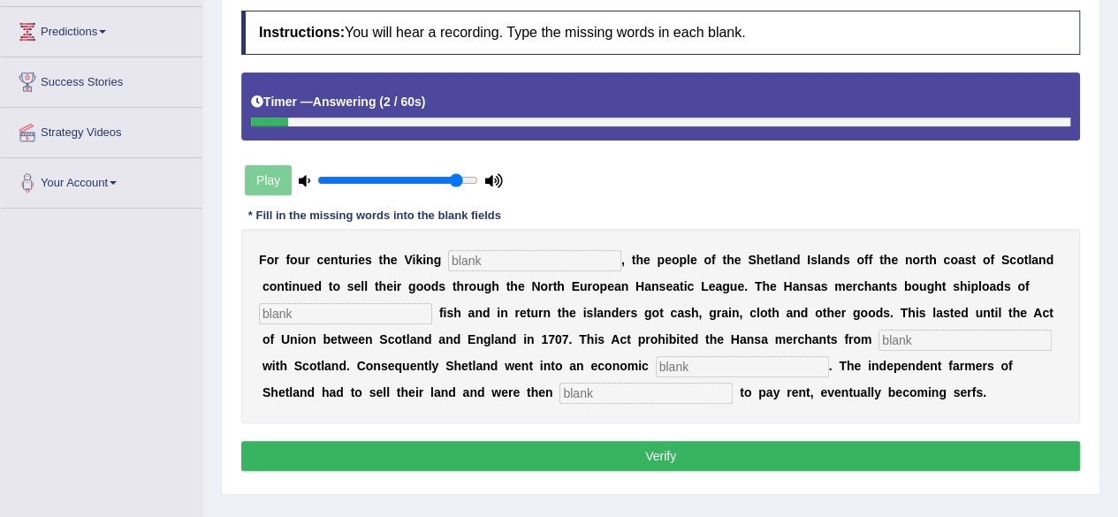
click at [587, 257] on input "text" at bounding box center [534, 260] width 173 height 21
type input "declined"
click at [389, 312] on input "text" at bounding box center [345, 313] width 173 height 21
type input "salted"
click at [921, 333] on input "text" at bounding box center [964, 340] width 173 height 21
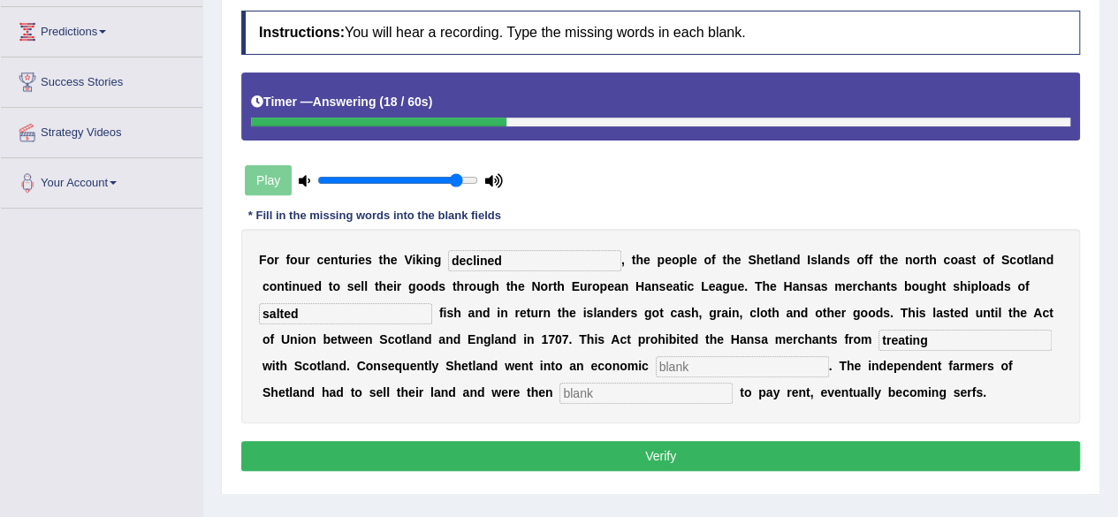
type input "treating"
click at [739, 356] on input "text" at bounding box center [742, 366] width 173 height 21
type input "depression"
click at [680, 396] on input "text" at bounding box center [645, 393] width 173 height 21
type input "obligated"
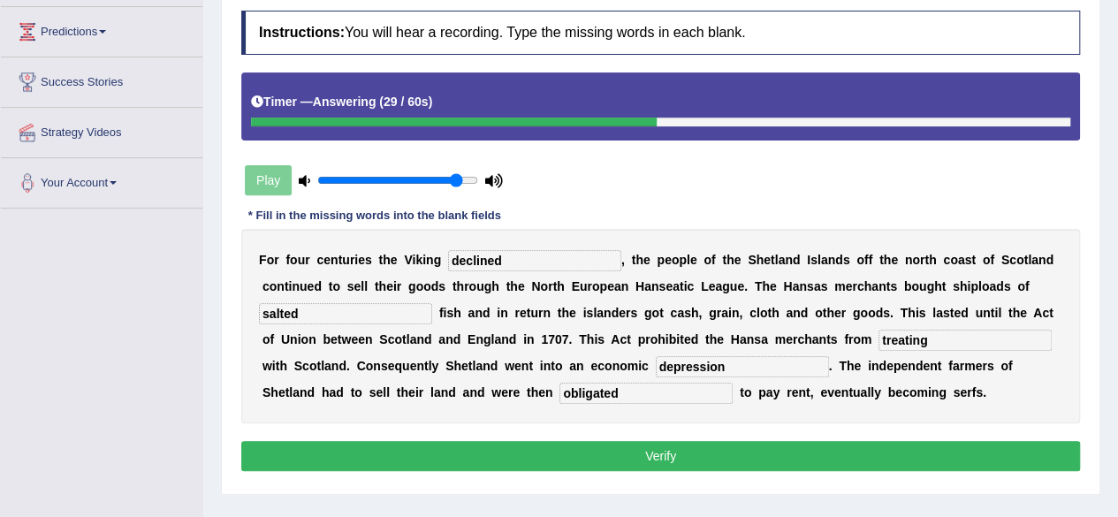
click at [668, 444] on button "Verify" at bounding box center [660, 456] width 839 height 30
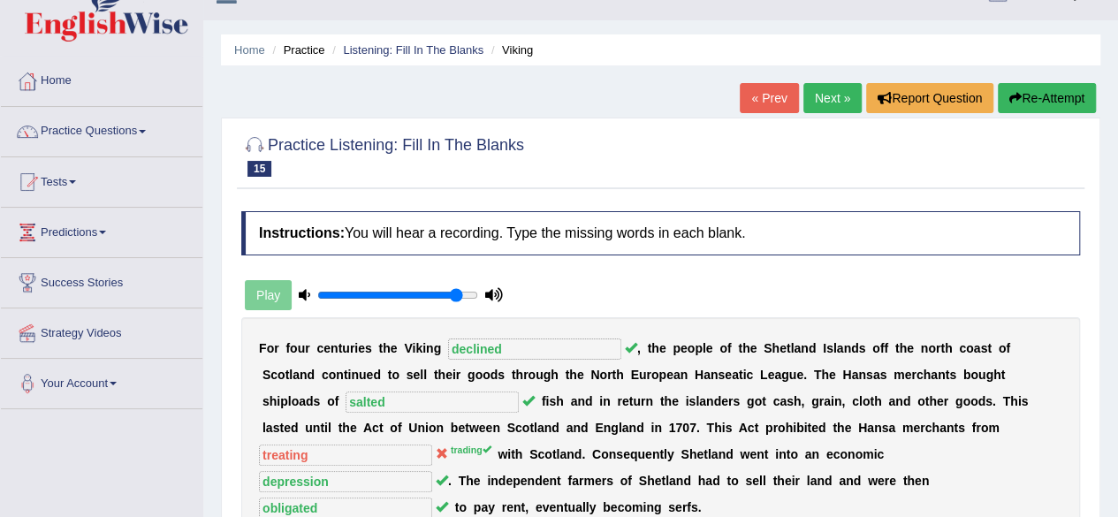
scroll to position [0, 0]
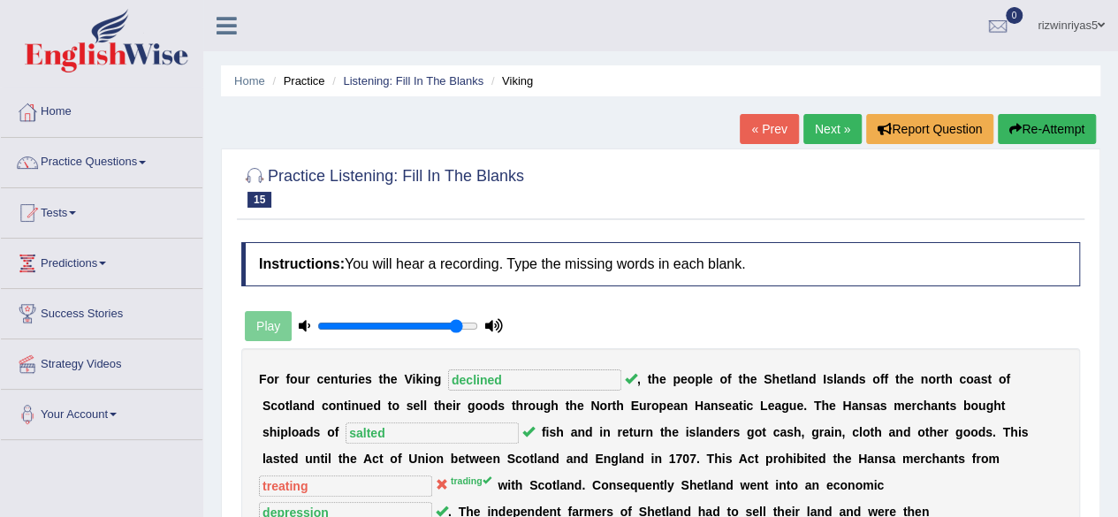
click at [820, 121] on link "Next »" at bounding box center [832, 129] width 58 height 30
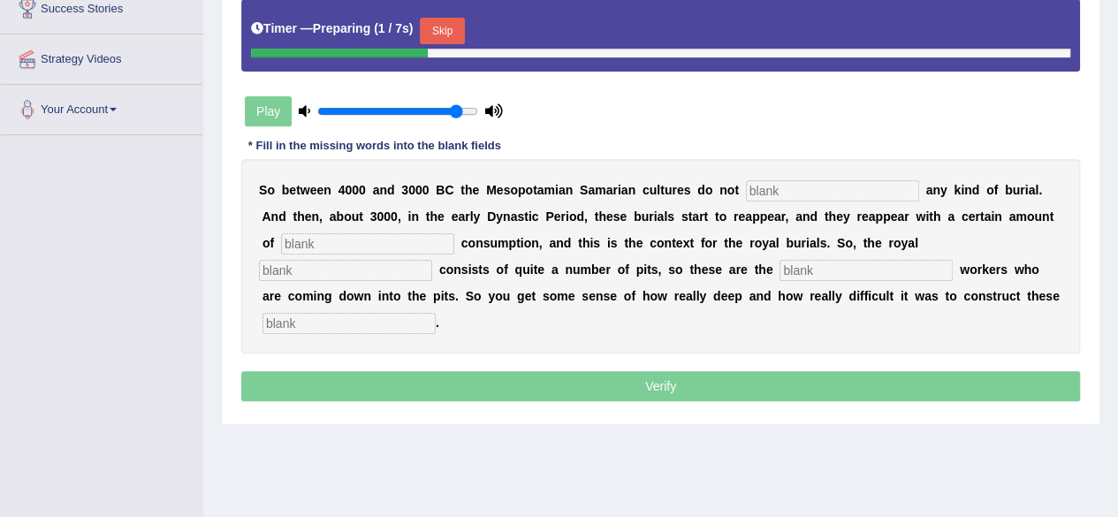
scroll to position [306, 0]
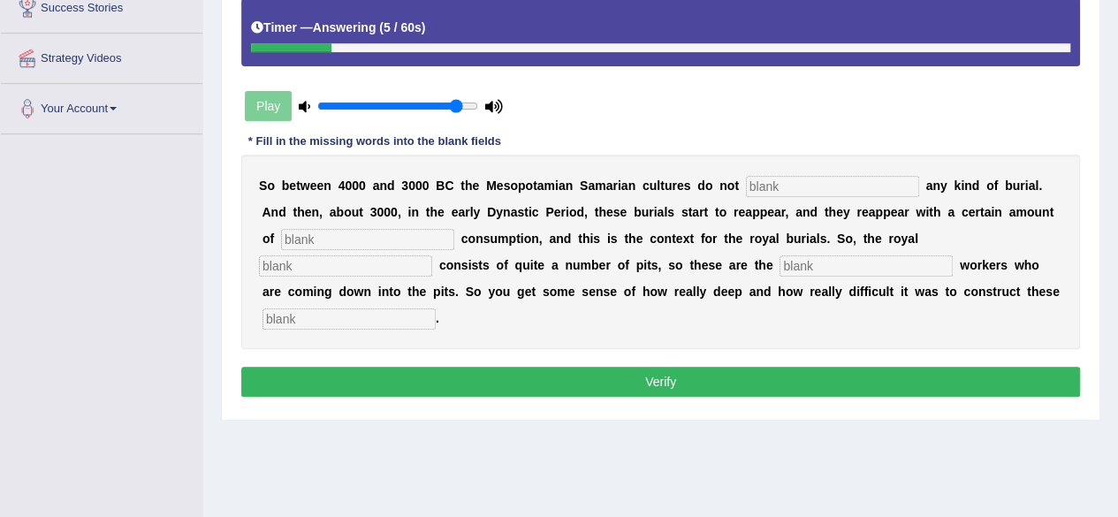
click at [848, 180] on input "text" at bounding box center [832, 186] width 173 height 21
type input "practise"
click at [407, 239] on input "text" at bounding box center [367, 239] width 173 height 21
type input "consumpts"
click at [413, 263] on input "text" at bounding box center [345, 265] width 173 height 21
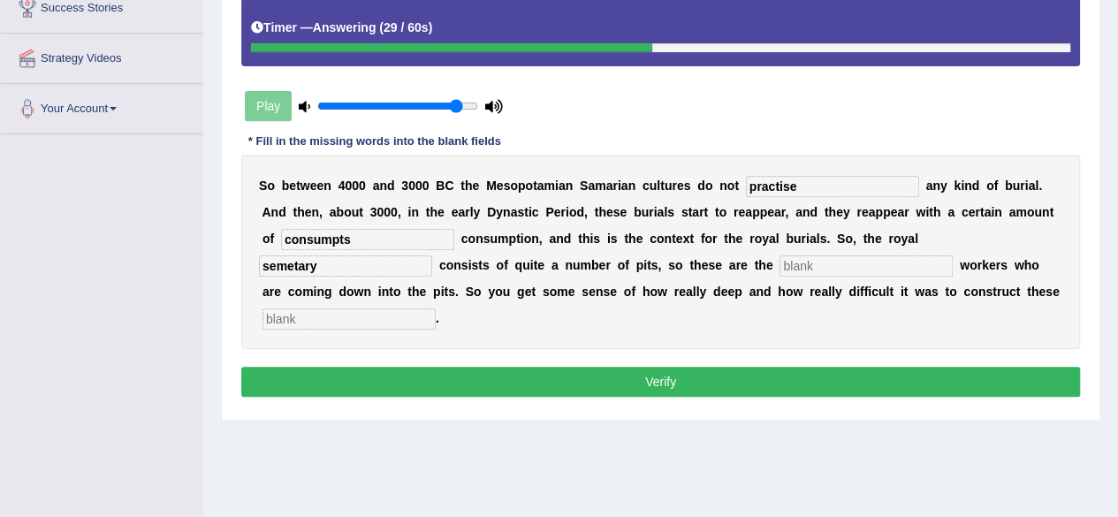
type input "semetary"
click at [841, 265] on input "text" at bounding box center [865, 265] width 173 height 21
type input "excavation"
click at [396, 315] on input "text" at bounding box center [348, 318] width 173 height 21
type input "[PERSON_NAME]"
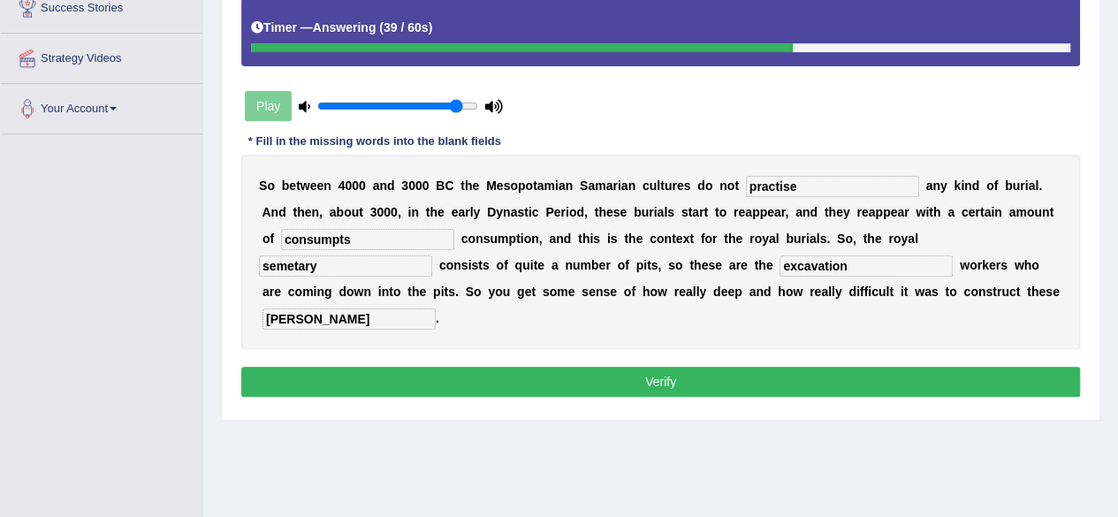
click at [477, 368] on button "Verify" at bounding box center [660, 382] width 839 height 30
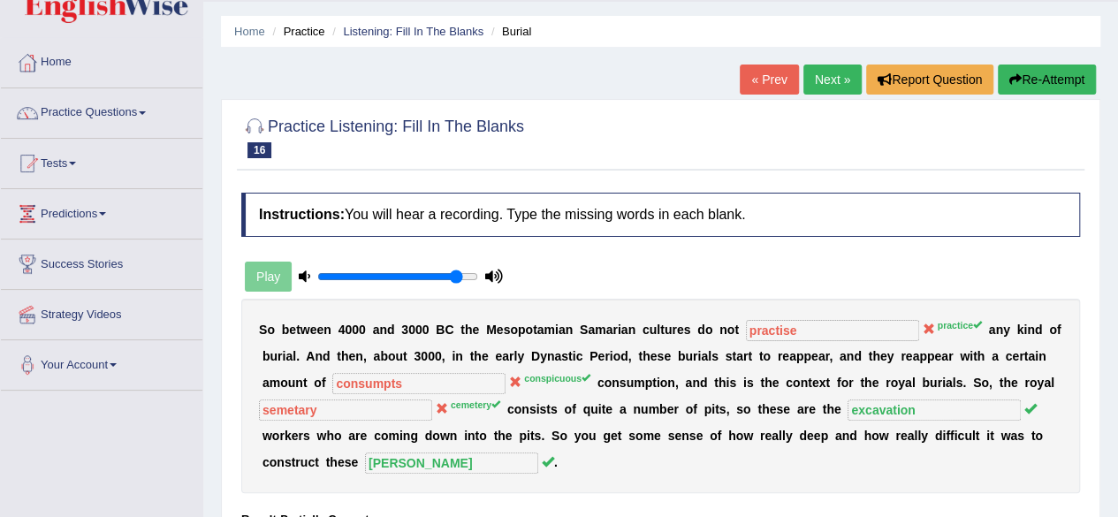
scroll to position [11, 0]
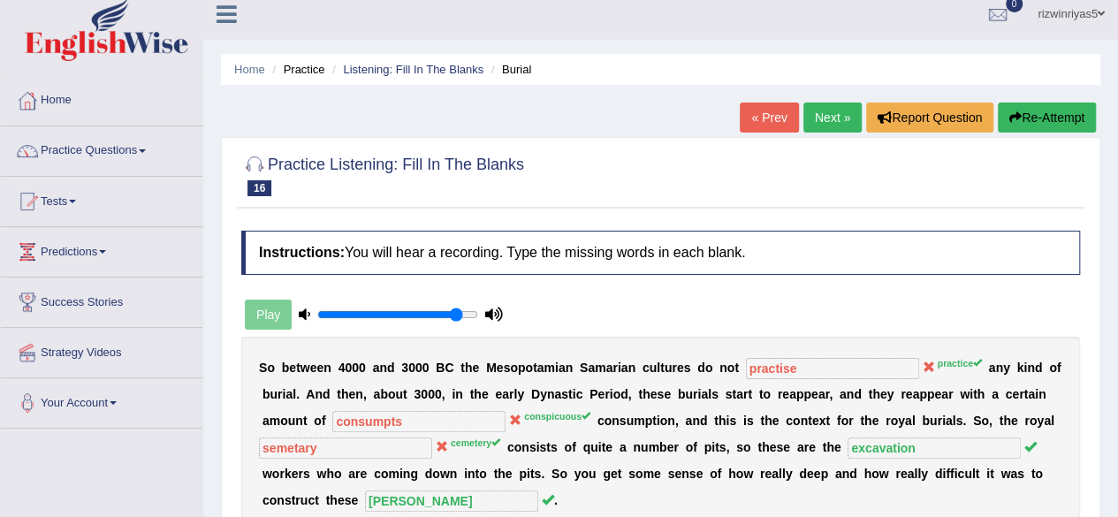
click at [1042, 120] on button "Re-Attempt" at bounding box center [1047, 117] width 98 height 30
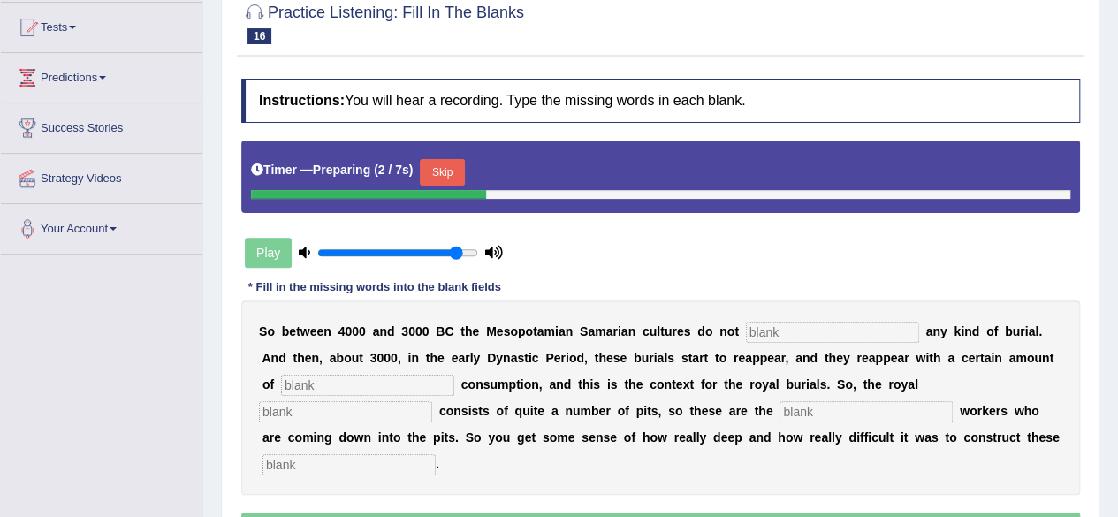
click at [451, 171] on button "Skip" at bounding box center [442, 172] width 44 height 27
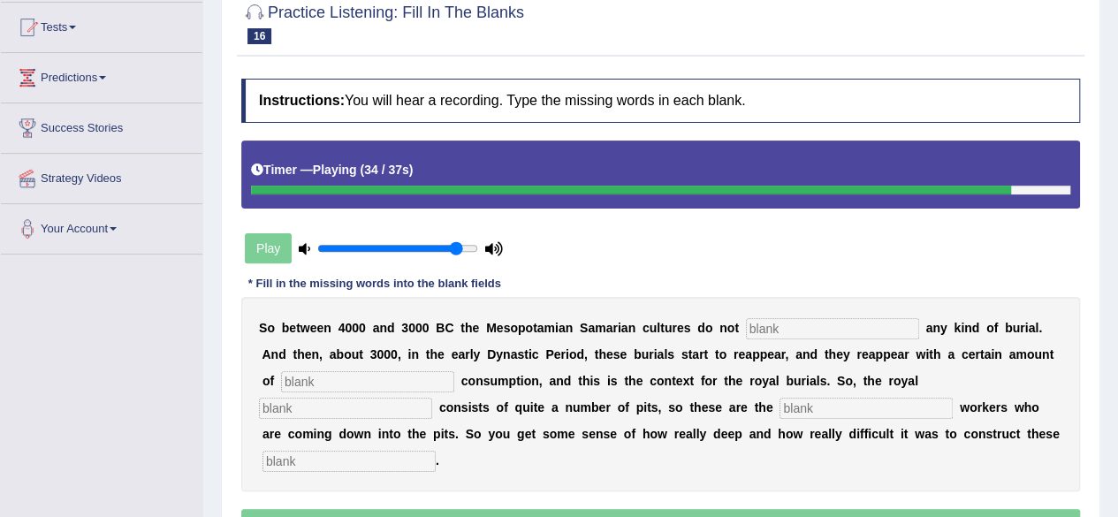
click at [798, 325] on input "text" at bounding box center [832, 328] width 173 height 21
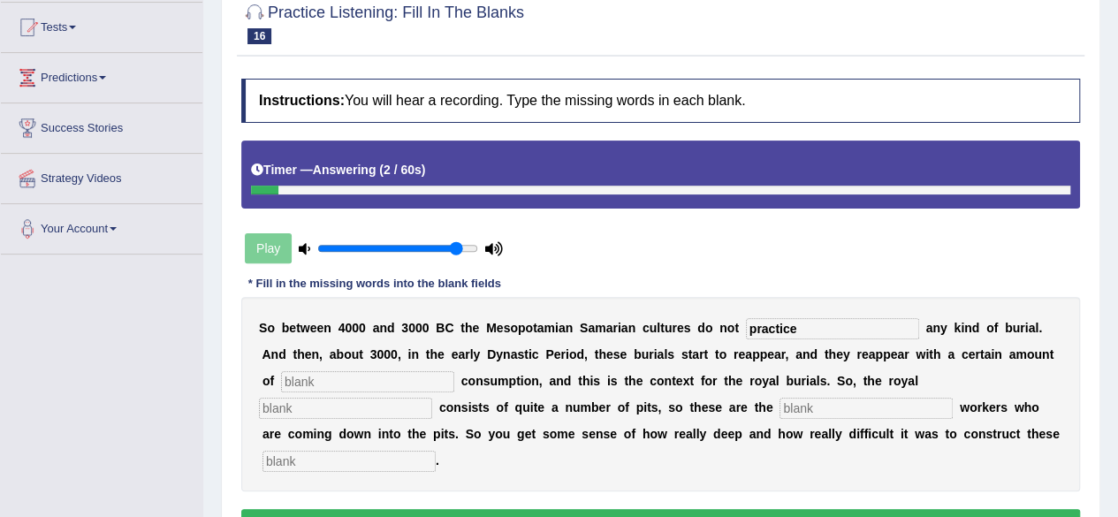
type input "practice"
click at [422, 371] on input "text" at bounding box center [367, 381] width 173 height 21
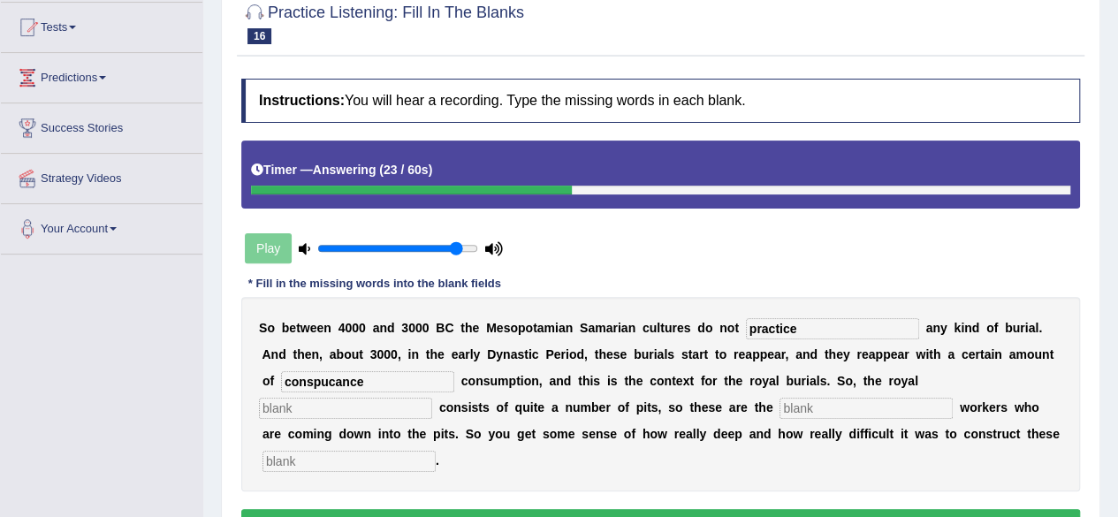
type input "conspucance"
click at [414, 406] on input "text" at bounding box center [345, 408] width 173 height 21
type input "cemetery"
click at [807, 407] on input "text" at bounding box center [865, 408] width 173 height 21
type input "excavation"
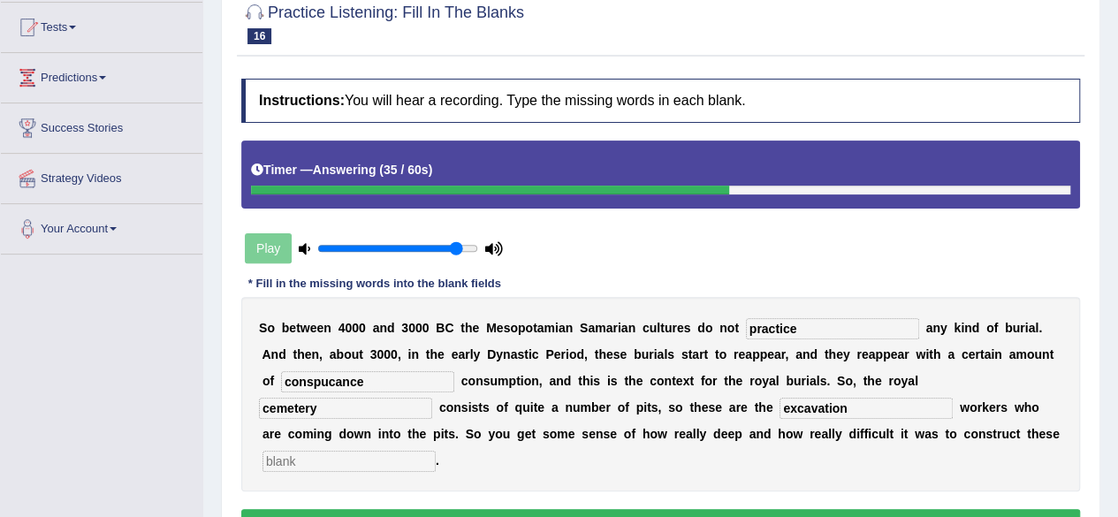
click at [412, 459] on input "text" at bounding box center [348, 461] width 173 height 21
type input "chambers"
click at [565, 509] on button "Verify" at bounding box center [660, 524] width 839 height 30
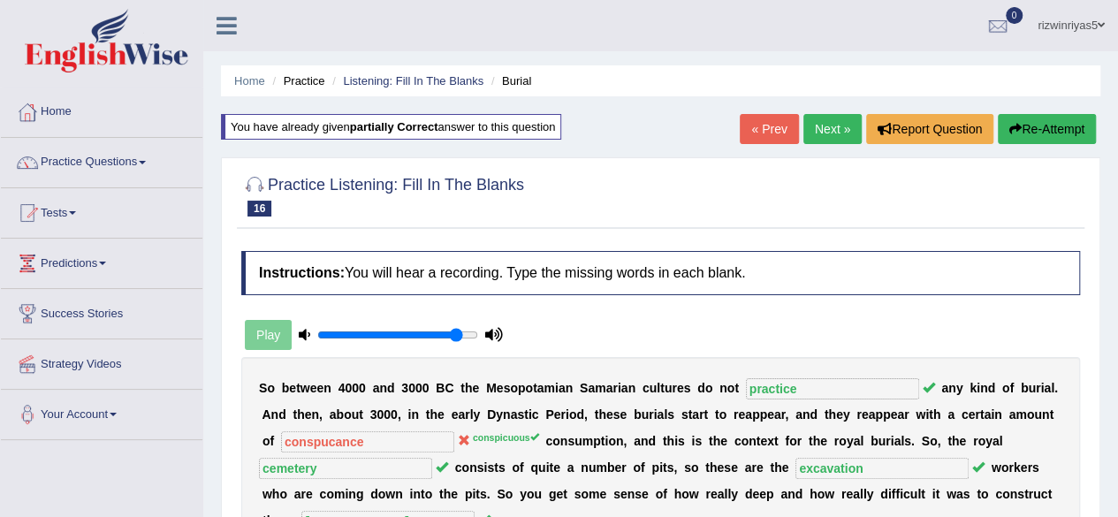
click at [836, 133] on link "Next »" at bounding box center [832, 129] width 58 height 30
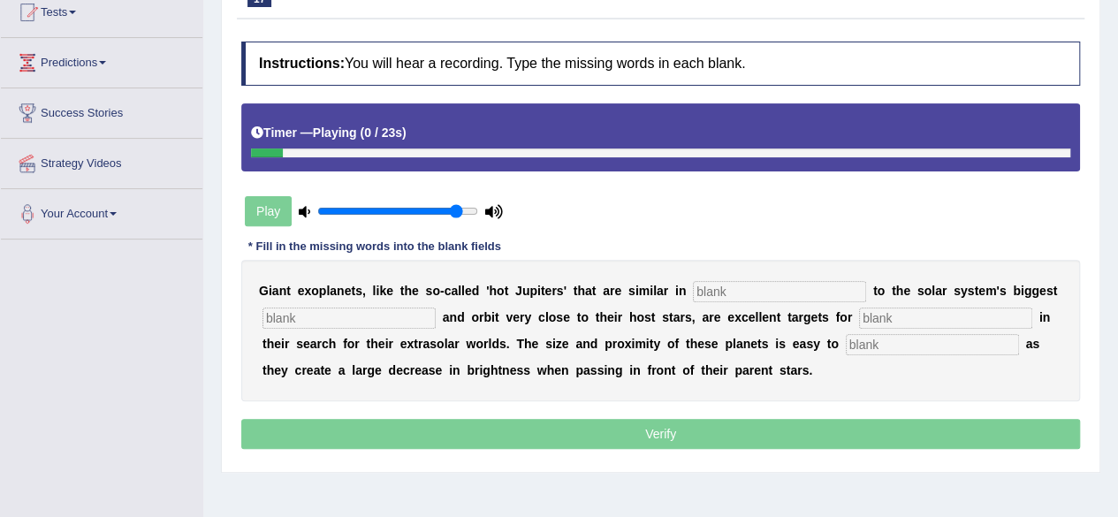
scroll to position [201, 0]
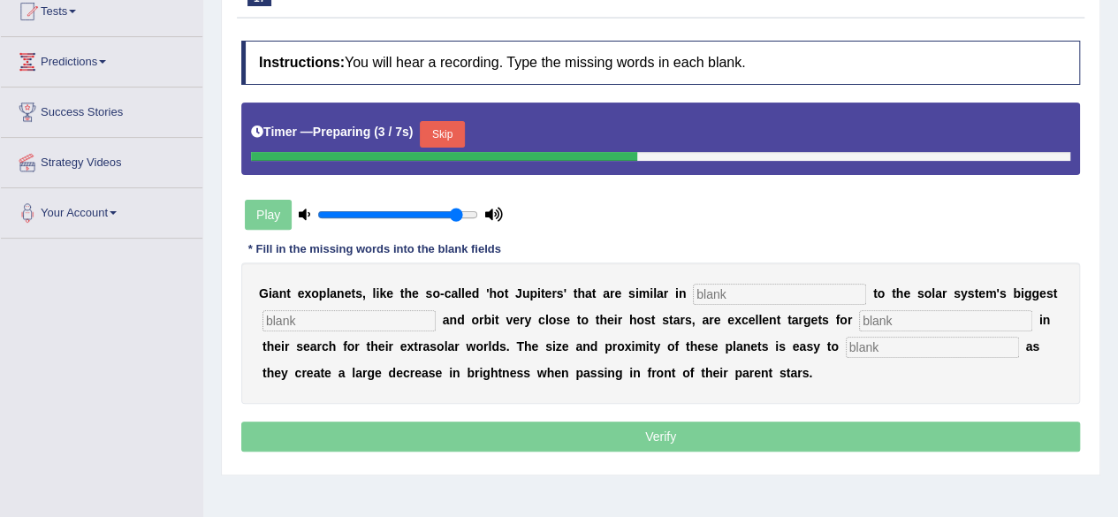
click at [460, 124] on button "Skip" at bounding box center [442, 134] width 44 height 27
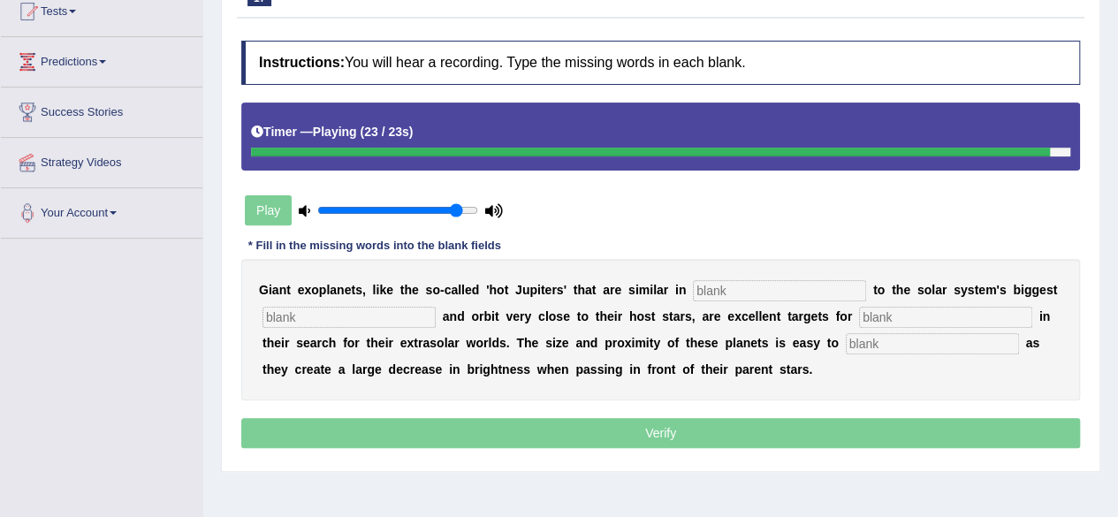
click at [763, 282] on input "text" at bounding box center [779, 290] width 173 height 21
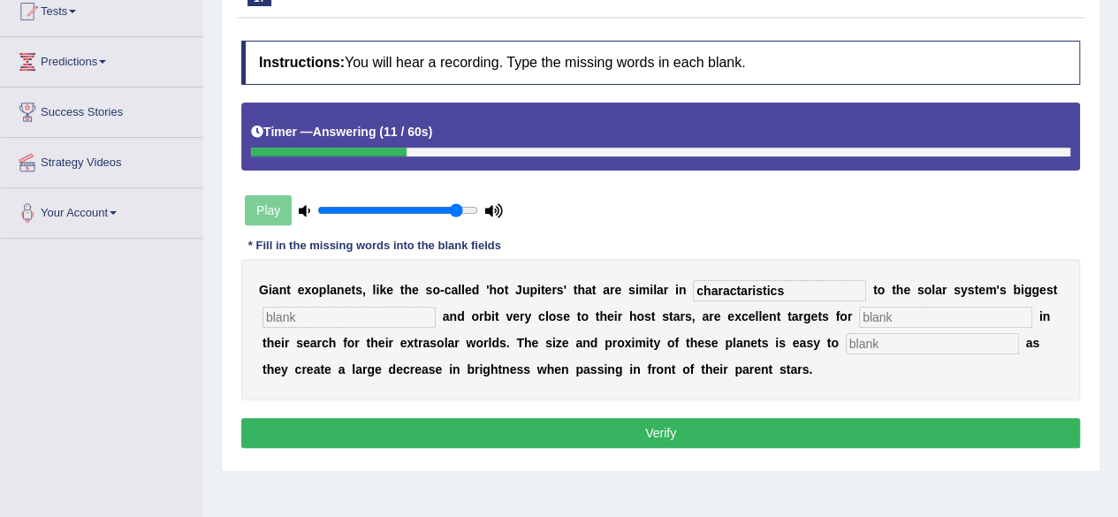
type input "charactaristics"
click at [395, 312] on input "text" at bounding box center [348, 317] width 173 height 21
type input "planet"
click at [878, 312] on input "text" at bounding box center [945, 317] width 173 height 21
type input "astronomers"
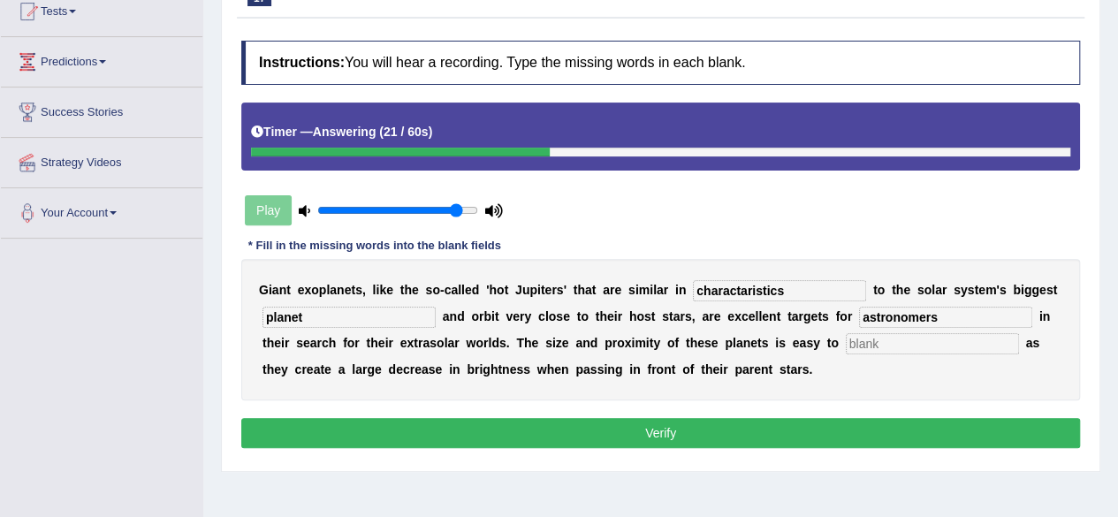
click at [892, 341] on input "text" at bounding box center [932, 343] width 173 height 21
type input "detect"
click at [898, 411] on div "Instructions: You will hear a recording. Type the missing words in each blank. …" at bounding box center [660, 246] width 847 height 429
click at [899, 423] on button "Verify" at bounding box center [660, 433] width 839 height 30
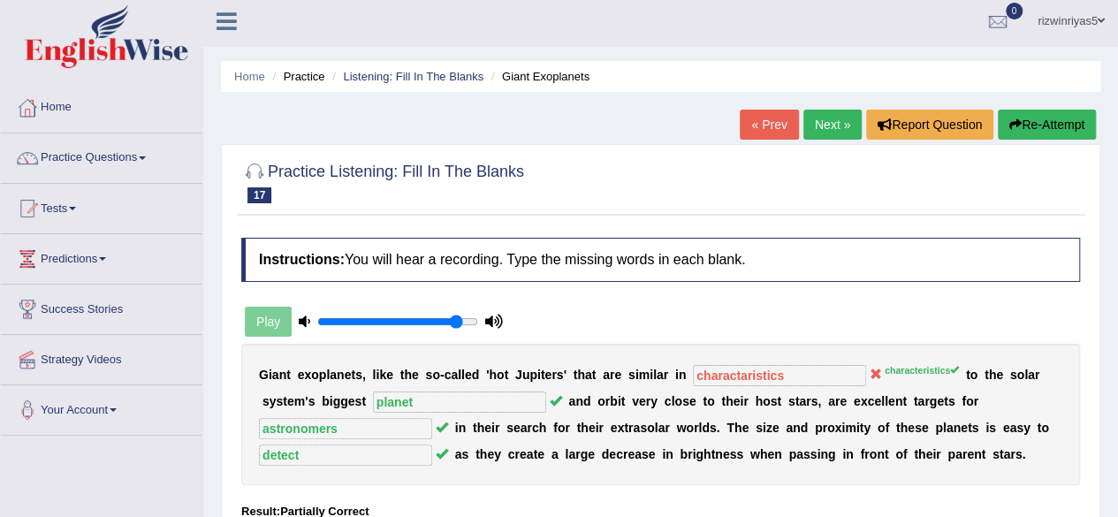
scroll to position [2, 0]
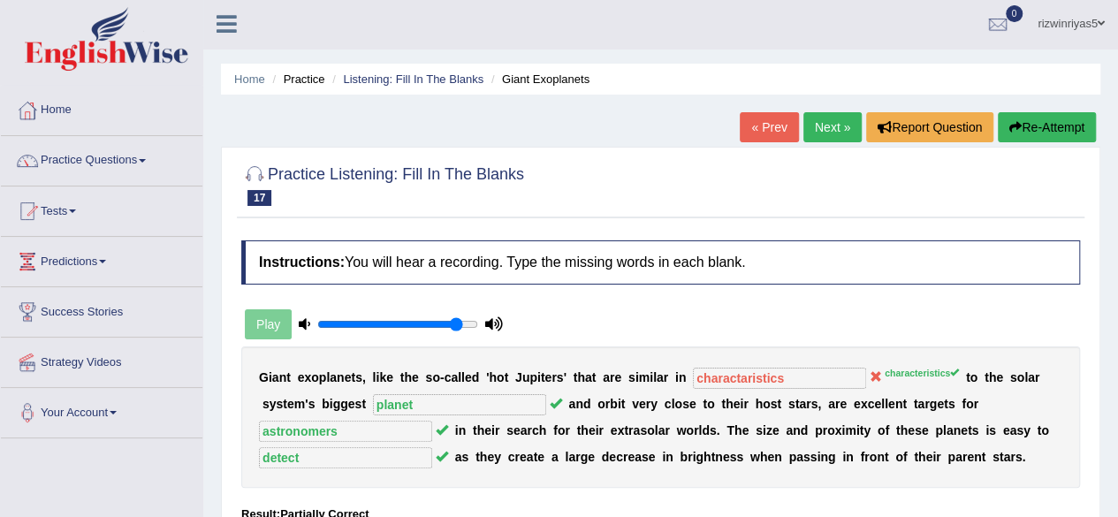
click at [822, 123] on link "Next »" at bounding box center [832, 127] width 58 height 30
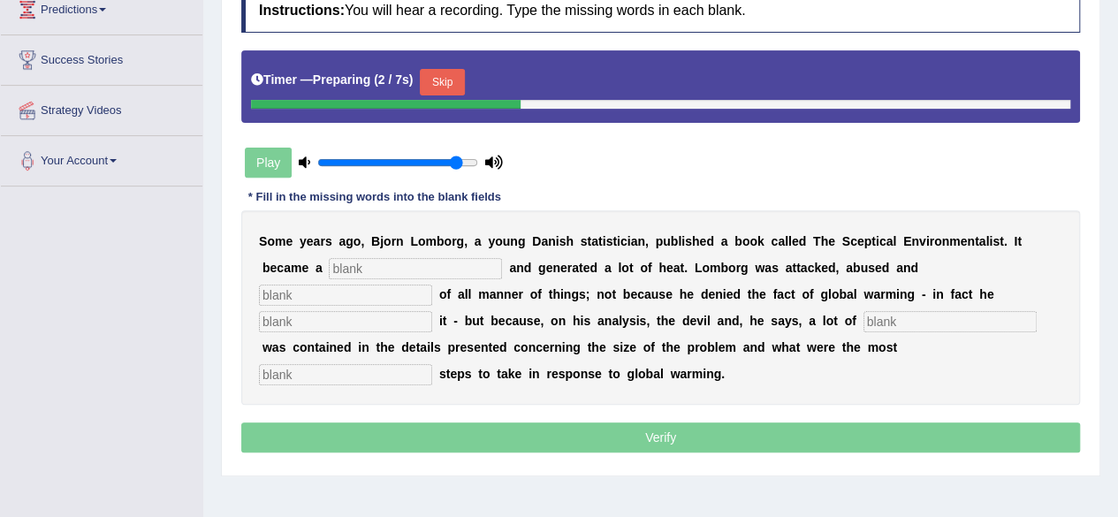
scroll to position [260, 0]
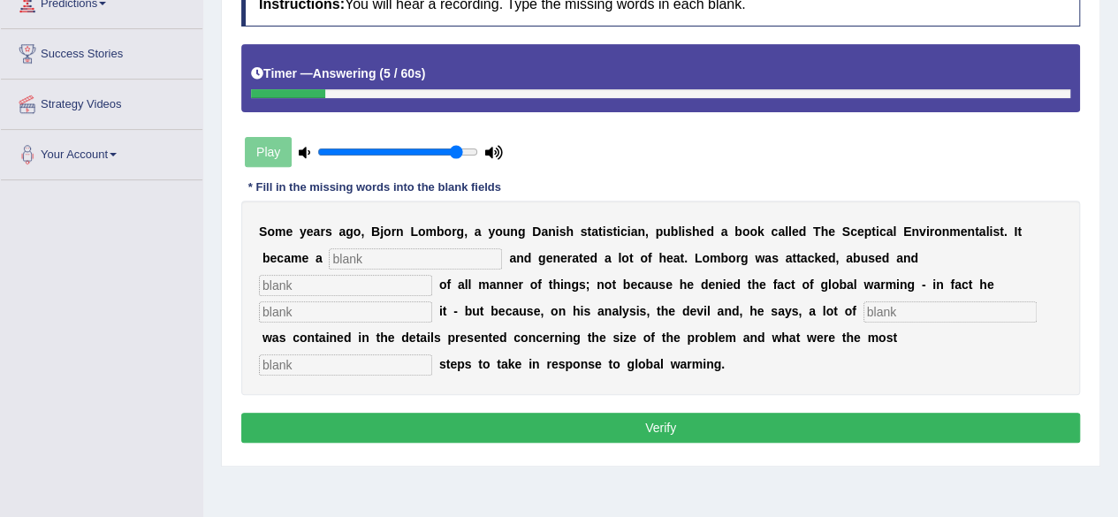
click at [465, 254] on input "text" at bounding box center [415, 258] width 173 height 21
type input "bestseller"
click at [342, 292] on input "text" at bounding box center [345, 285] width 173 height 21
type input "acussed"
click at [417, 307] on input "text" at bounding box center [345, 311] width 173 height 21
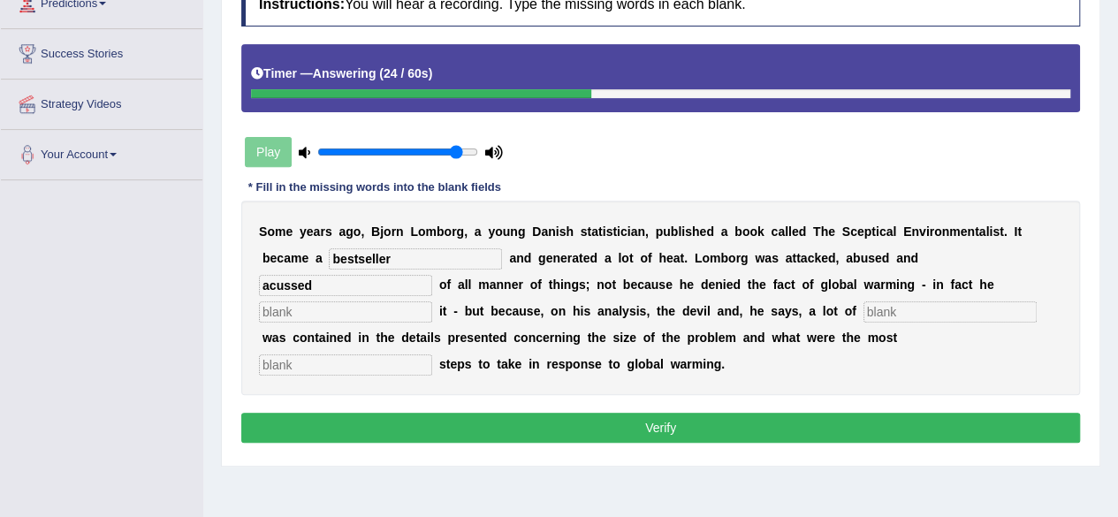
click at [897, 309] on input "text" at bounding box center [949, 311] width 173 height 21
type input "diverse"
click at [352, 372] on input "text" at bounding box center [345, 364] width 173 height 21
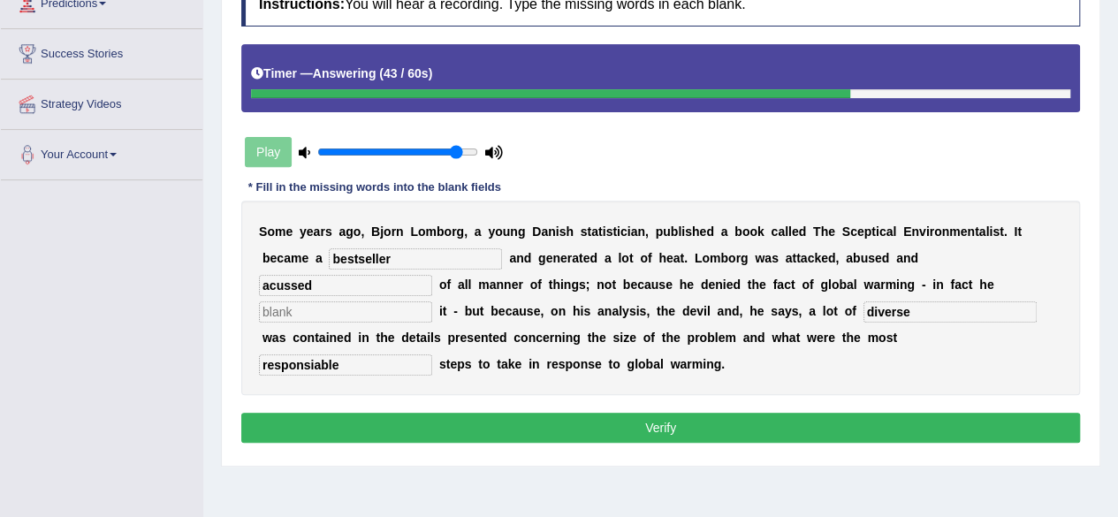
type input "responsiable"
click at [422, 413] on button "Verify" at bounding box center [660, 428] width 839 height 30
click at [369, 308] on input "text" at bounding box center [345, 311] width 173 height 21
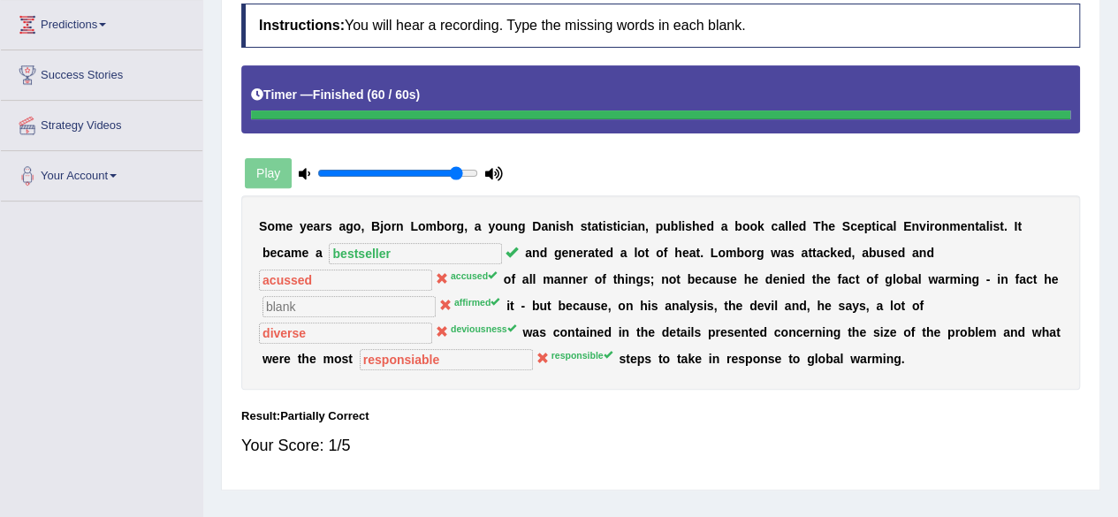
scroll to position [0, 0]
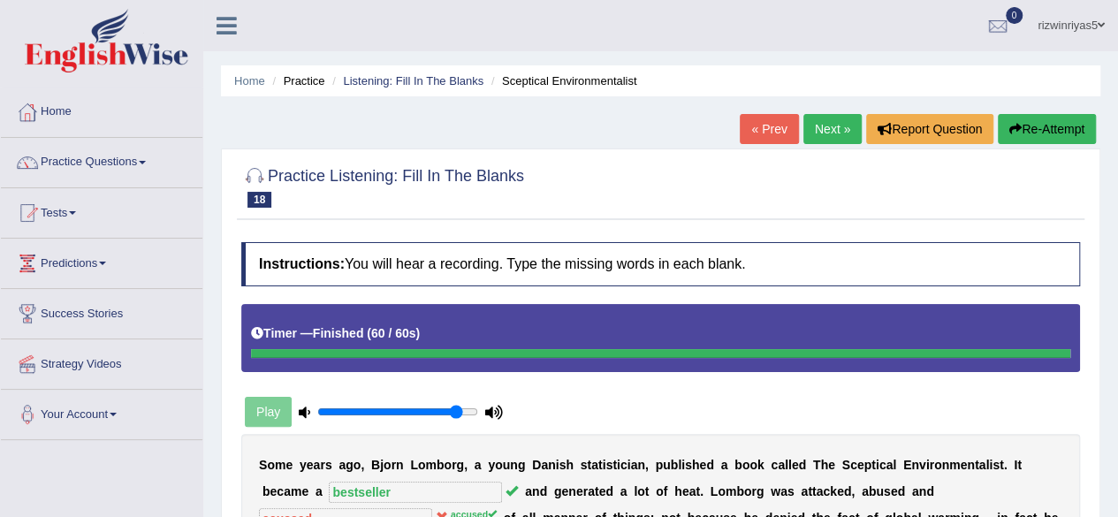
click at [1062, 119] on button "Re-Attempt" at bounding box center [1047, 129] width 98 height 30
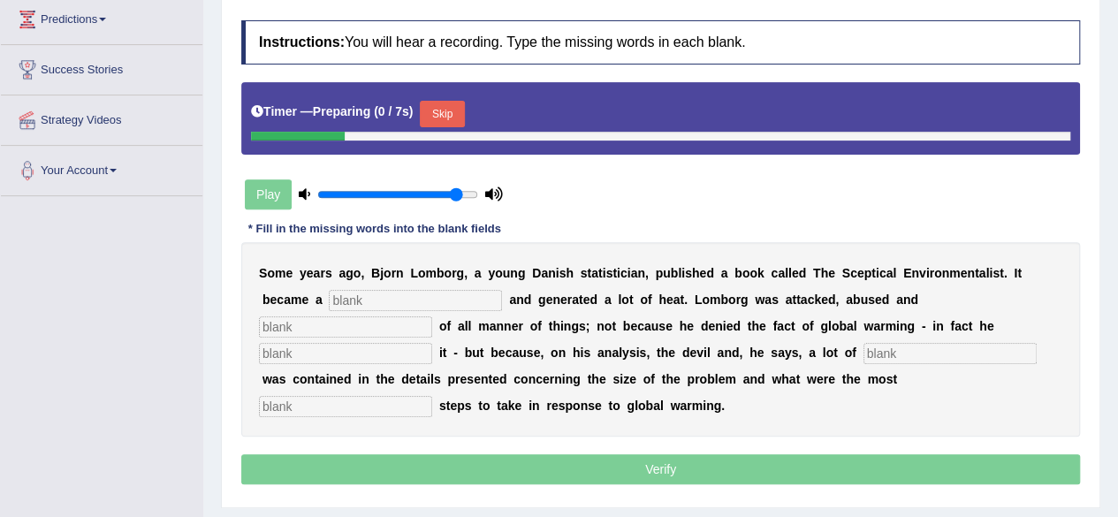
scroll to position [285, 0]
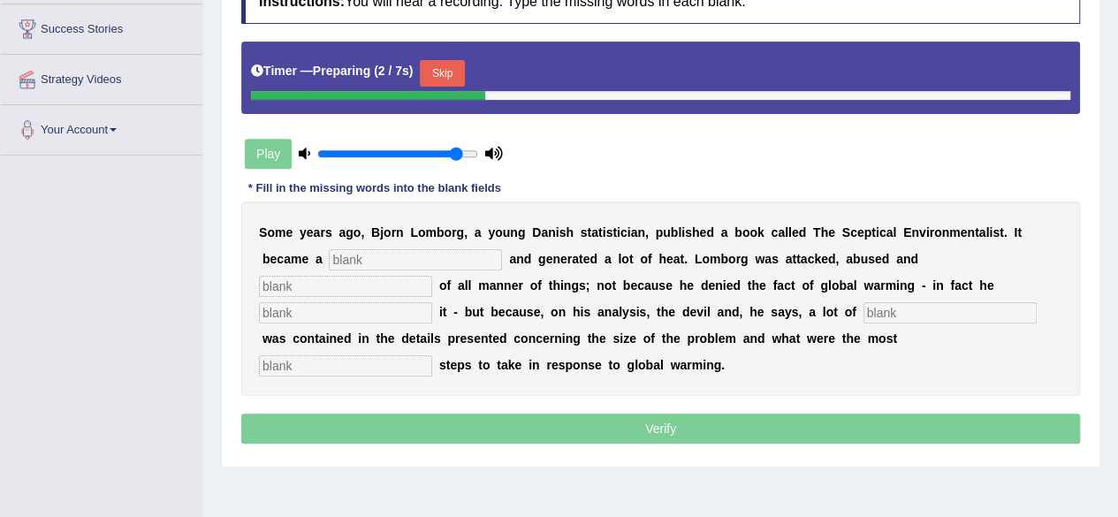
click at [458, 65] on button "Skip" at bounding box center [442, 73] width 44 height 27
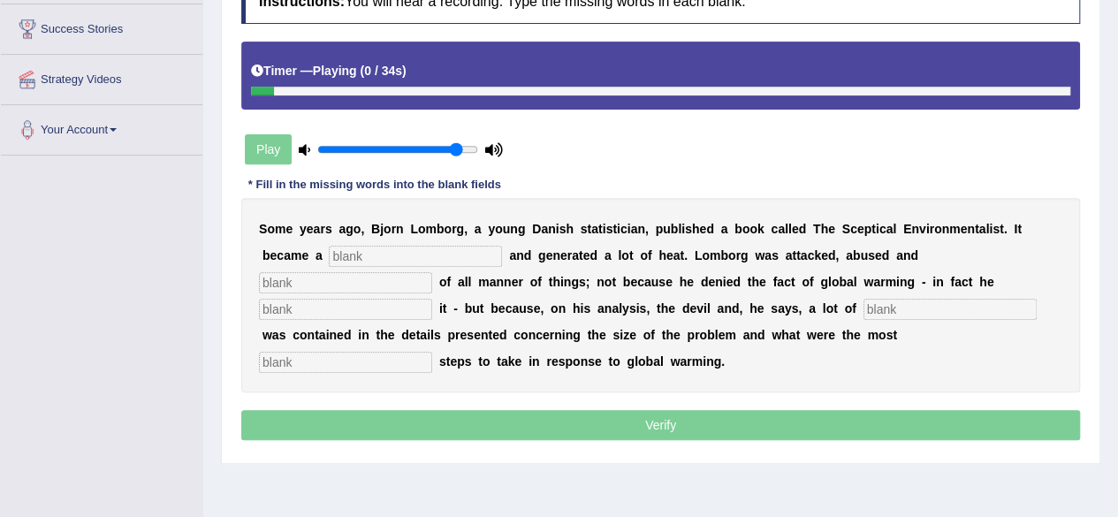
click at [376, 255] on input "text" at bounding box center [415, 256] width 173 height 21
type input "bestseller"
click at [382, 285] on input "text" at bounding box center [345, 282] width 173 height 21
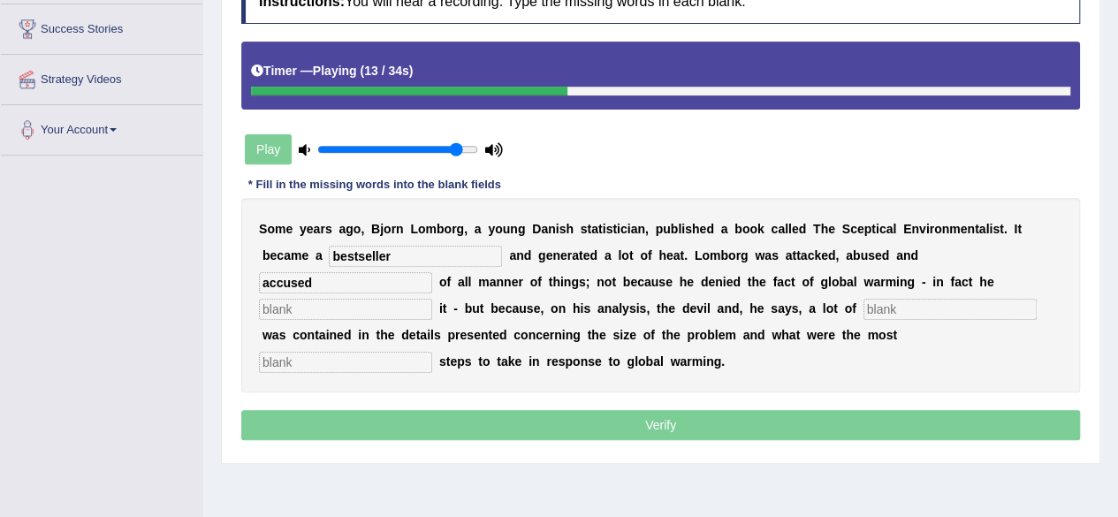
type input "accused"
click at [388, 307] on input "text" at bounding box center [345, 309] width 173 height 21
type input "affirmed"
click at [885, 307] on input "text" at bounding box center [949, 309] width 173 height 21
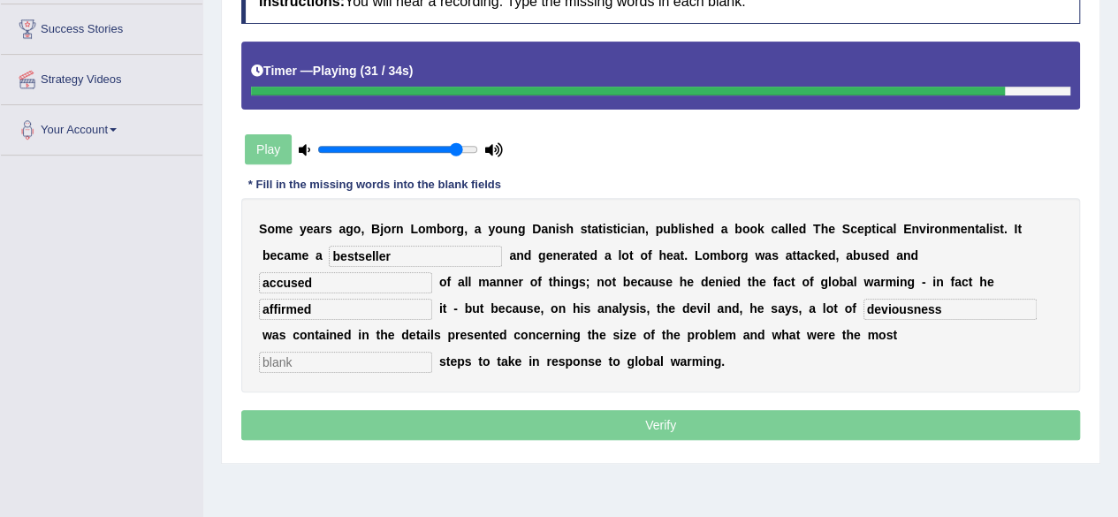
type input "deviousness"
click at [397, 361] on input "text" at bounding box center [345, 362] width 173 height 21
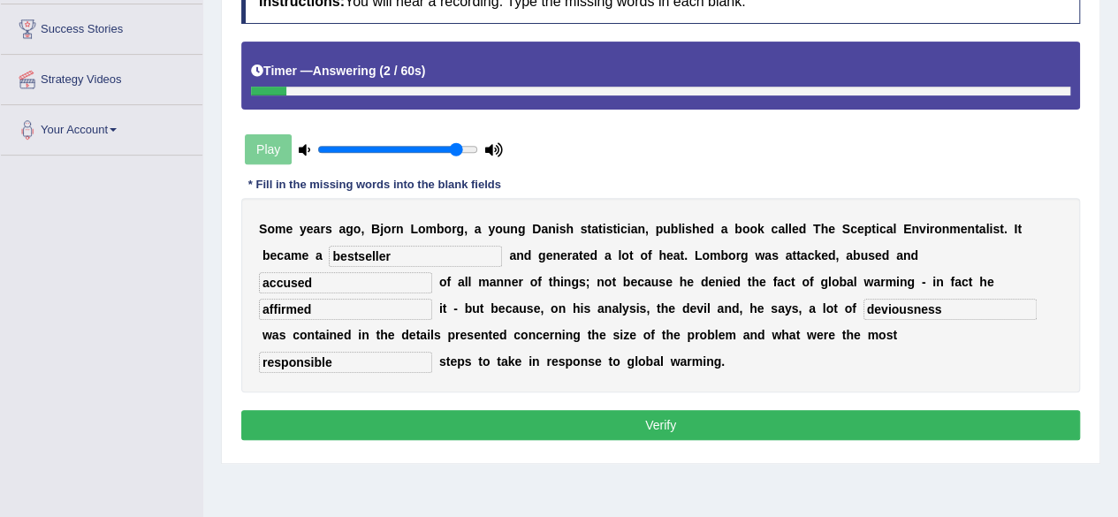
type input "responsible"
click at [474, 420] on button "Verify" at bounding box center [660, 425] width 839 height 30
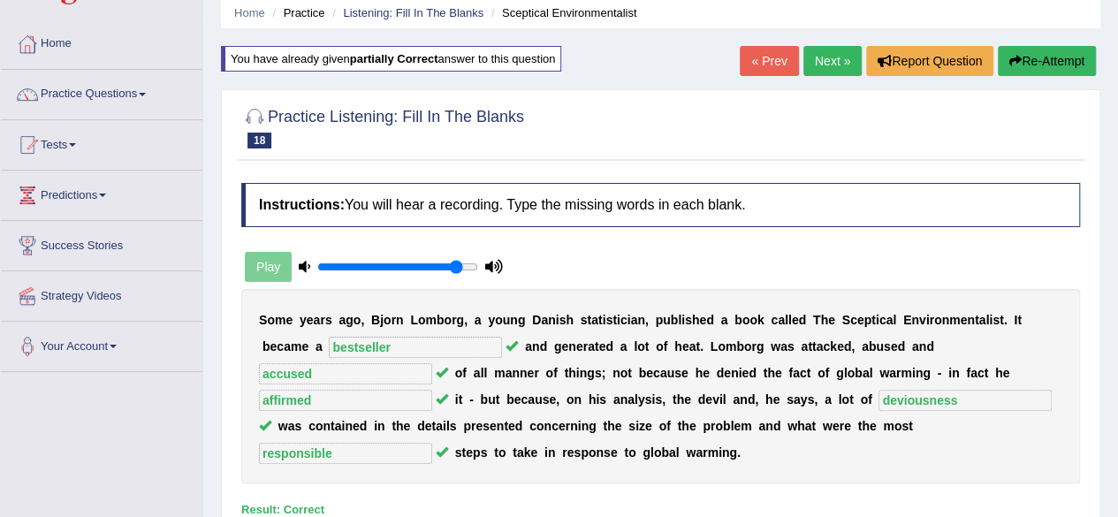
scroll to position [0, 0]
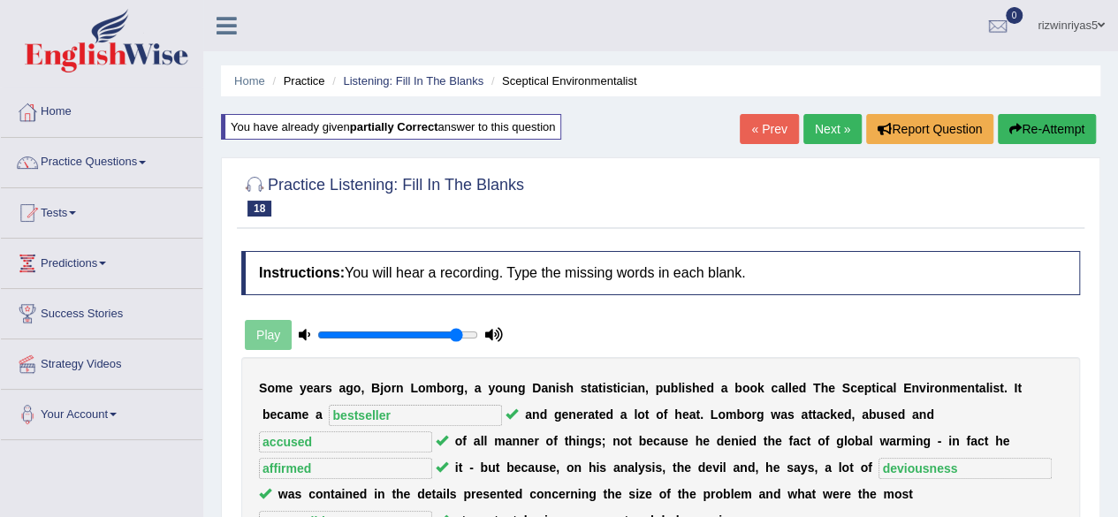
click at [815, 125] on link "Next »" at bounding box center [832, 129] width 58 height 30
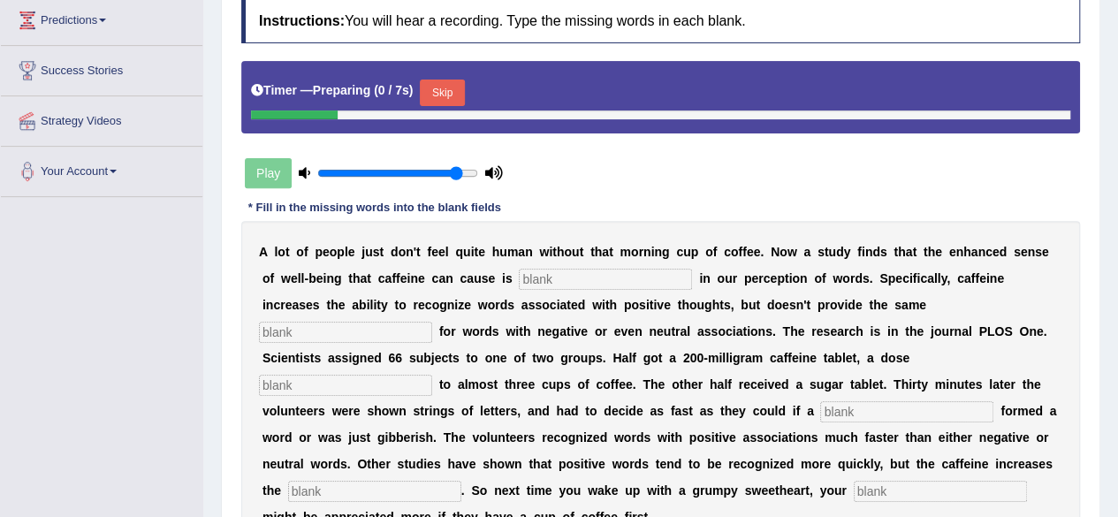
drag, startPoint x: 0, startPoint y: 0, endPoint x: 1130, endPoint y: 247, distance: 1156.9
click at [1117, 247] on html "Toggle navigation Home Practice Questions Speaking Practice Read Aloud Repeat S…" at bounding box center [559, 15] width 1118 height 517
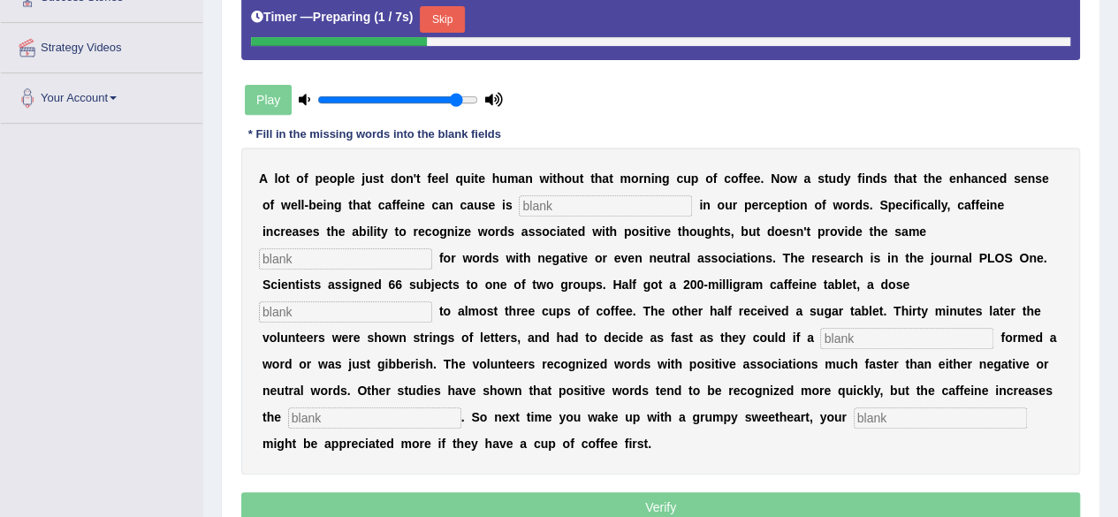
scroll to position [320, 0]
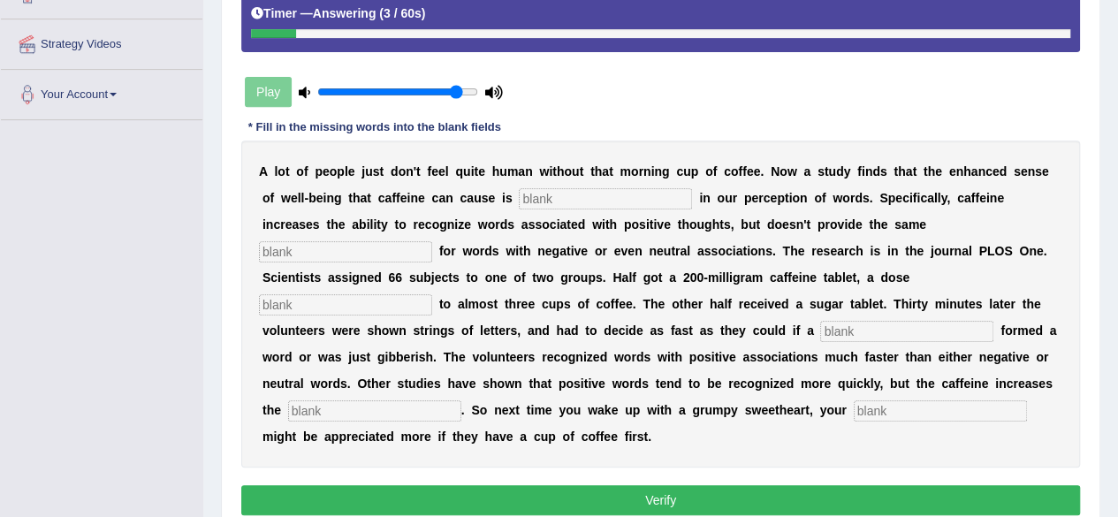
click at [581, 194] on input "text" at bounding box center [605, 198] width 173 height 21
type input "reflected"
click at [372, 252] on input "text" at bounding box center [345, 251] width 173 height 21
type input "boost"
click at [348, 297] on input "text" at bounding box center [345, 304] width 173 height 21
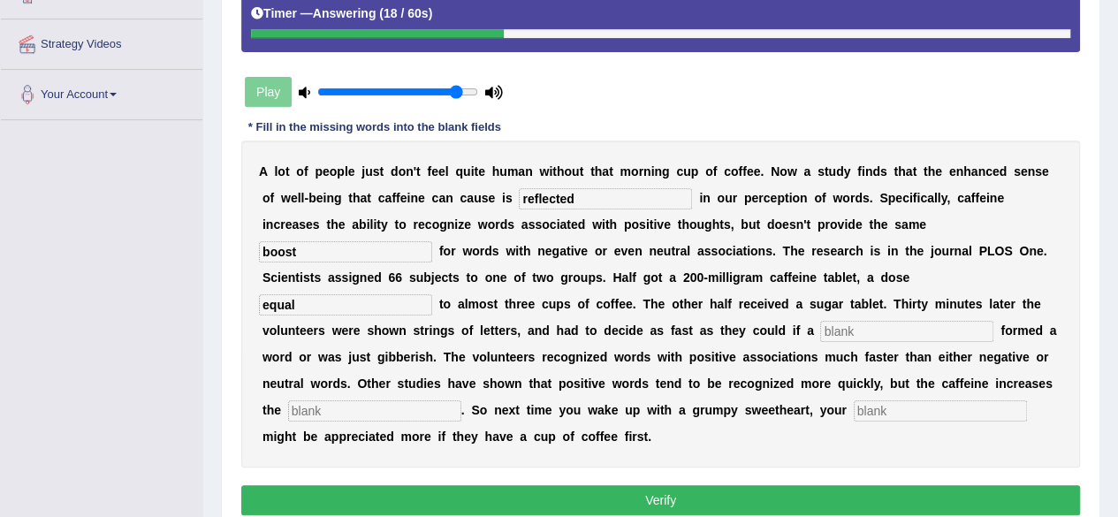
type input "equal"
click at [883, 331] on input "text" at bounding box center [906, 331] width 173 height 21
type input "string"
click at [413, 415] on input "text" at bounding box center [374, 410] width 173 height 21
type input "gap"
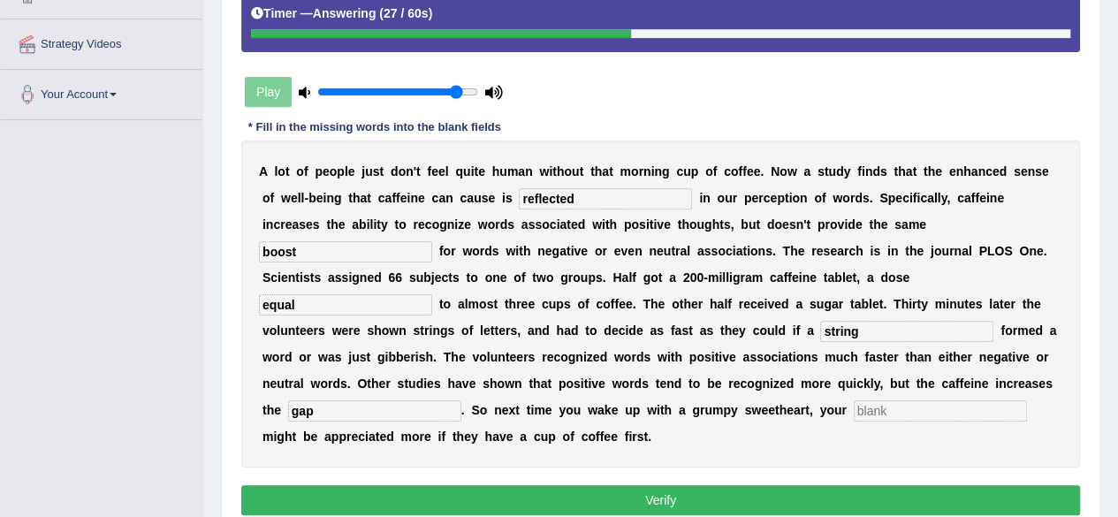
click at [882, 404] on input "text" at bounding box center [940, 410] width 173 height 21
type input "compliments"
click at [917, 485] on button "Verify" at bounding box center [660, 500] width 839 height 30
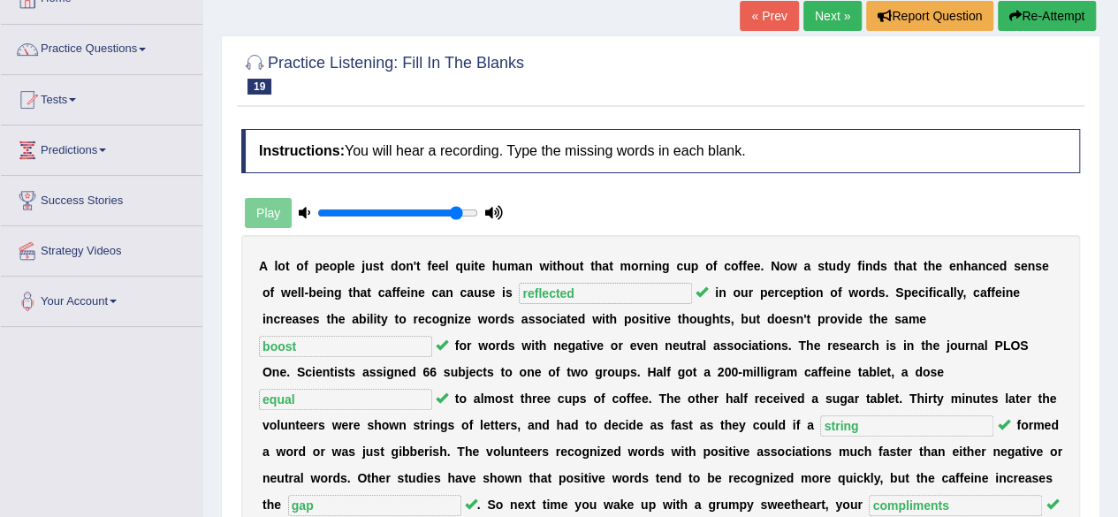
scroll to position [16, 0]
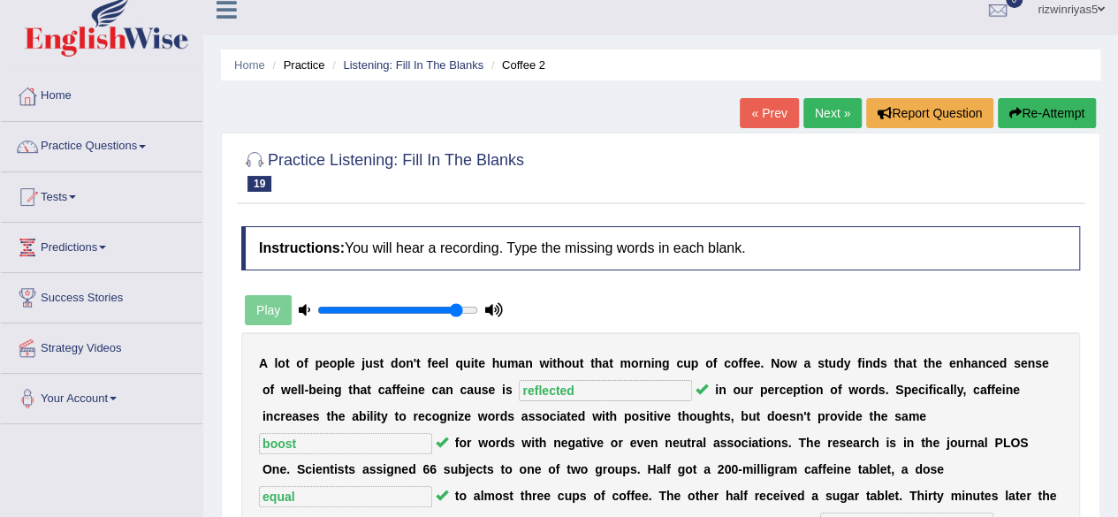
click at [831, 112] on link "Next »" at bounding box center [832, 113] width 58 height 30
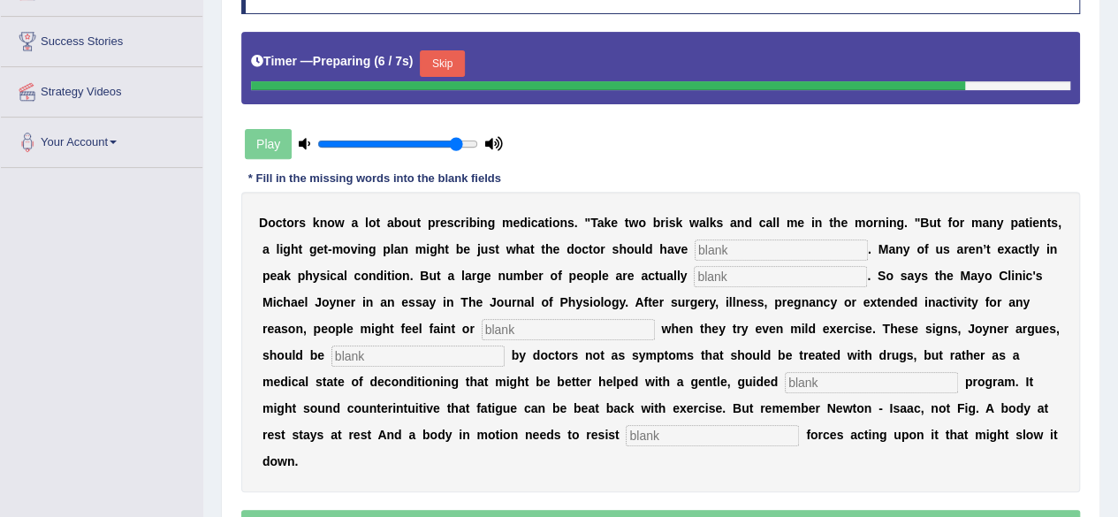
scroll to position [272, 0]
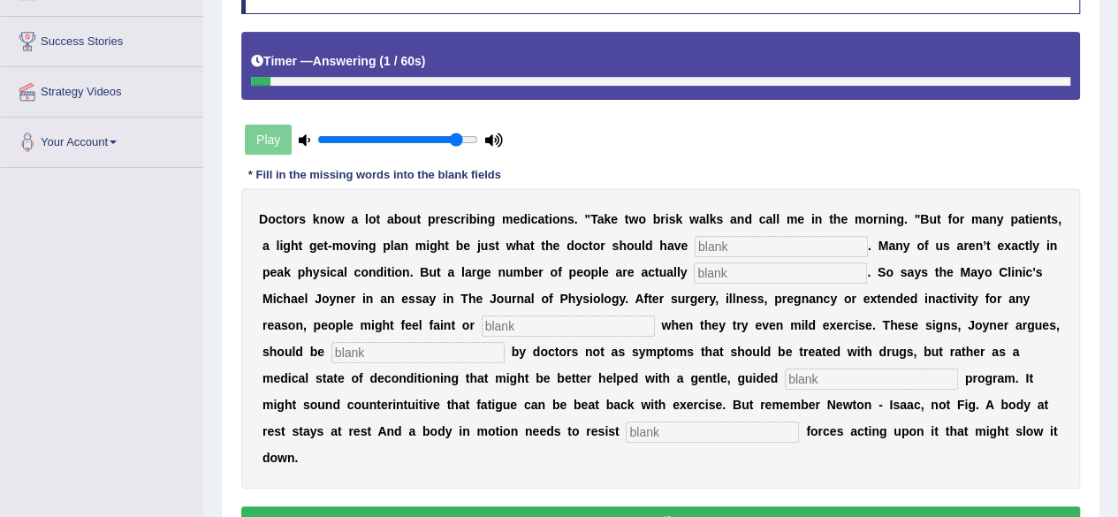
click at [775, 249] on input "text" at bounding box center [780, 246] width 173 height 21
type input "ordered"
click at [767, 280] on input "text" at bounding box center [780, 272] width 173 height 21
type input "dark condition"
click at [573, 323] on input "text" at bounding box center [568, 325] width 173 height 21
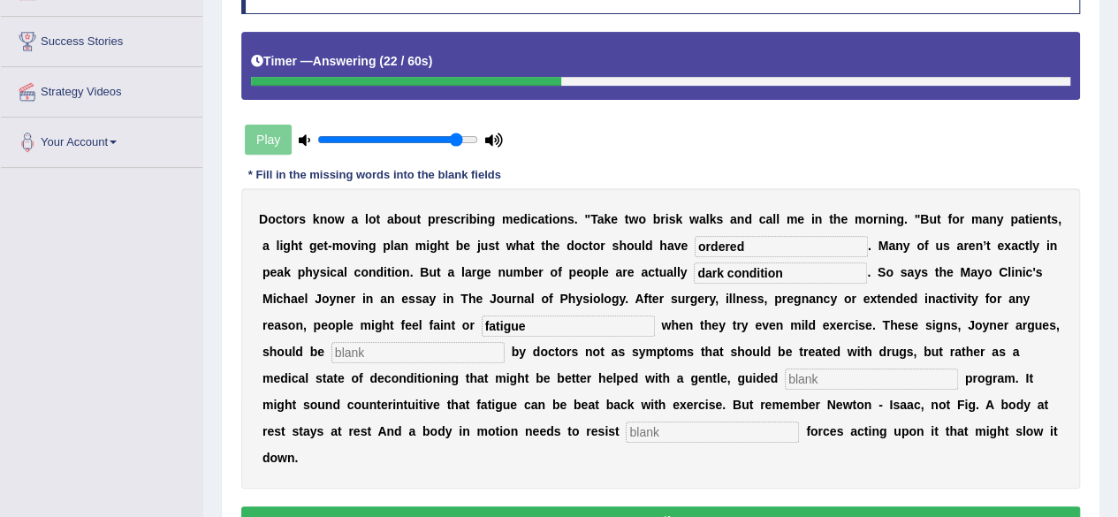
type input "fatigue"
click at [406, 347] on input "text" at bounding box center [417, 352] width 173 height 21
type input "recognised"
click at [841, 372] on input "text" at bounding box center [871, 378] width 173 height 21
type input "excersice"
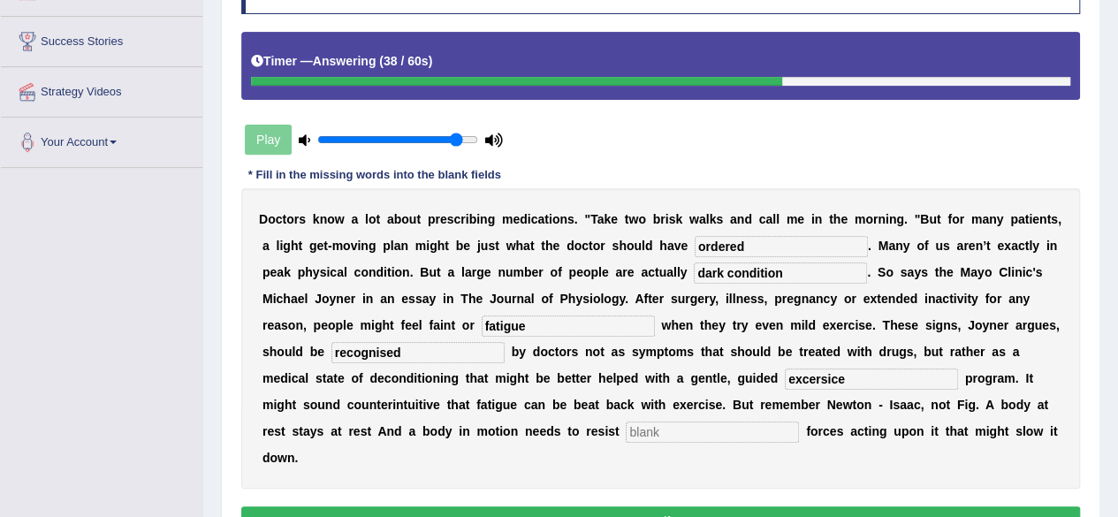
click at [704, 422] on input "text" at bounding box center [712, 431] width 173 height 21
type input "external"
click at [890, 506] on button "Verify" at bounding box center [660, 521] width 839 height 30
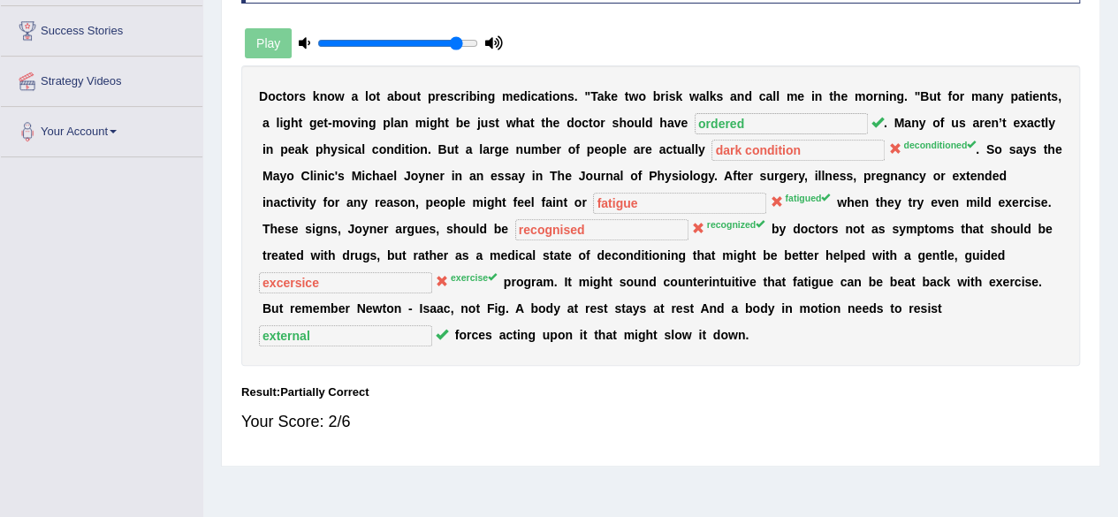
scroll to position [0, 0]
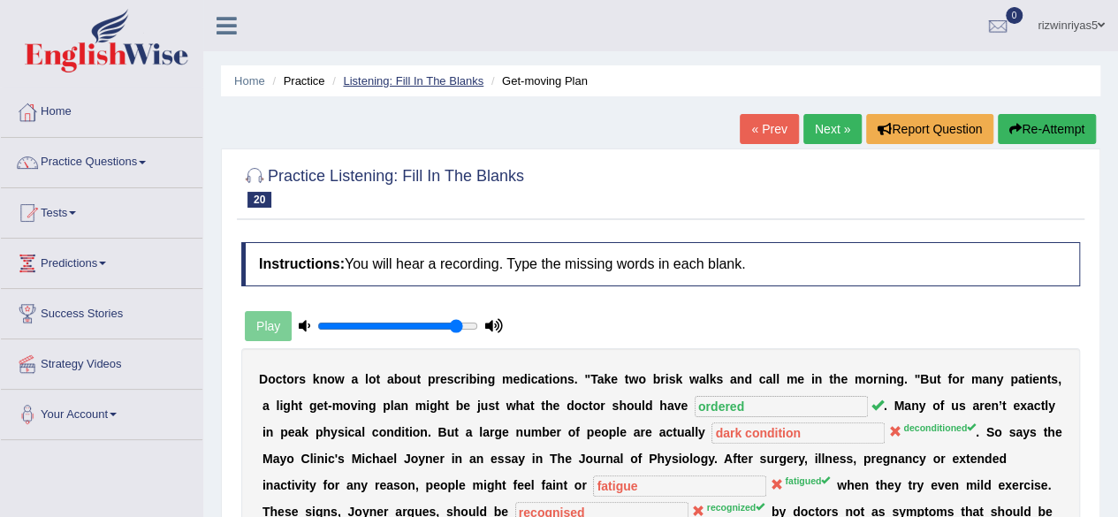
click at [424, 77] on link "Listening: Fill In The Blanks" at bounding box center [413, 80] width 140 height 13
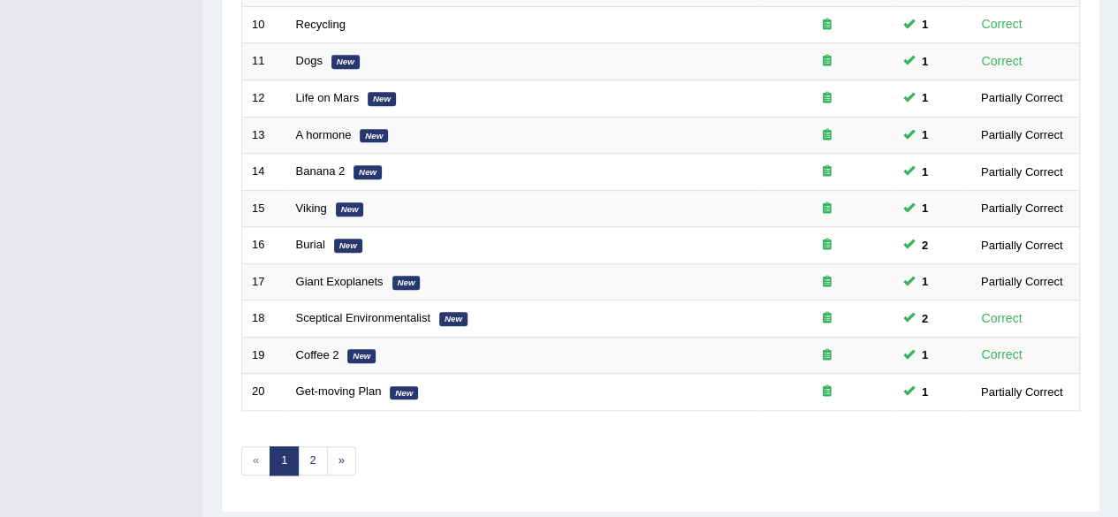
scroll to position [644, 0]
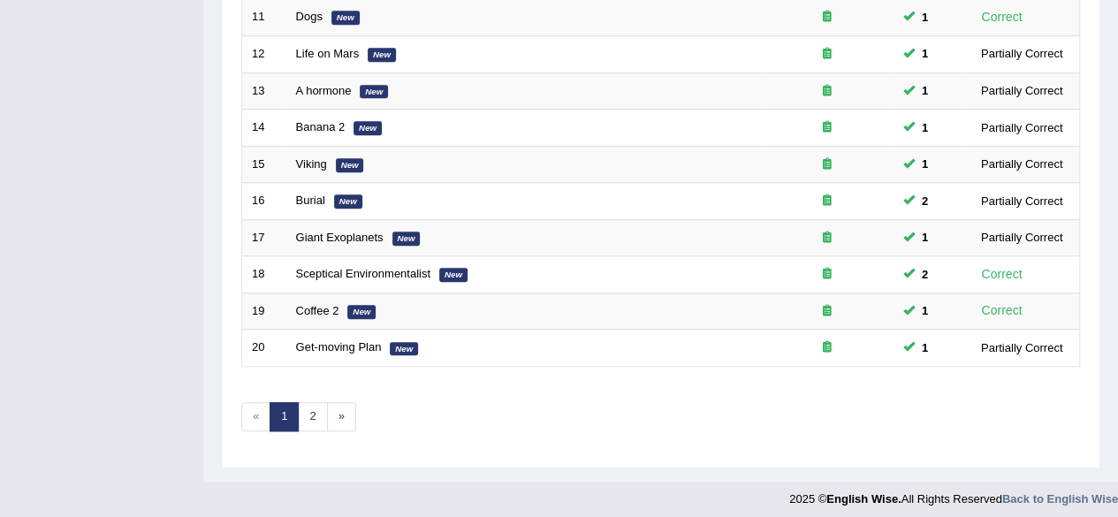
click at [311, 407] on link "2" at bounding box center [312, 416] width 29 height 29
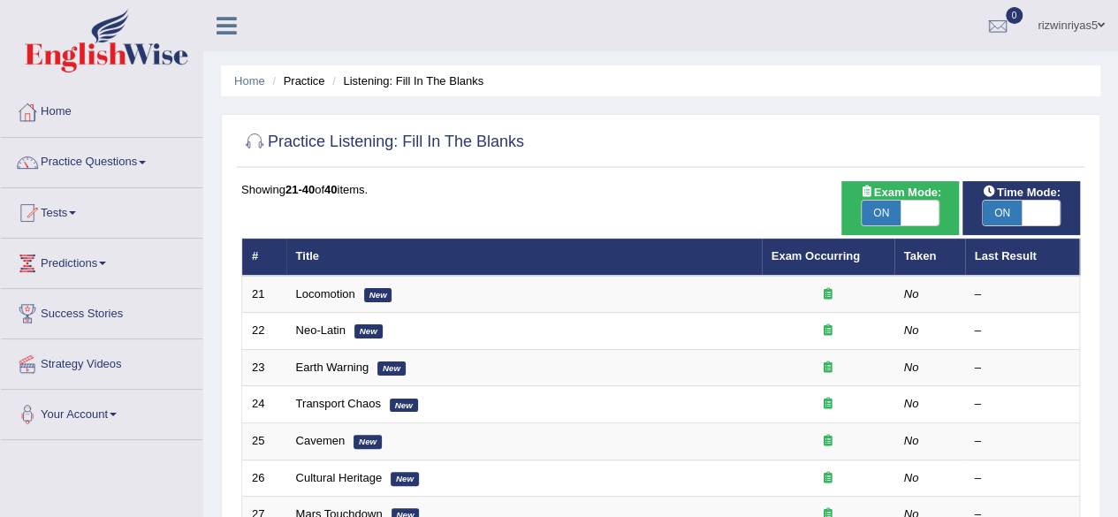
click at [62, 162] on link "Practice Questions" at bounding box center [101, 160] width 201 height 44
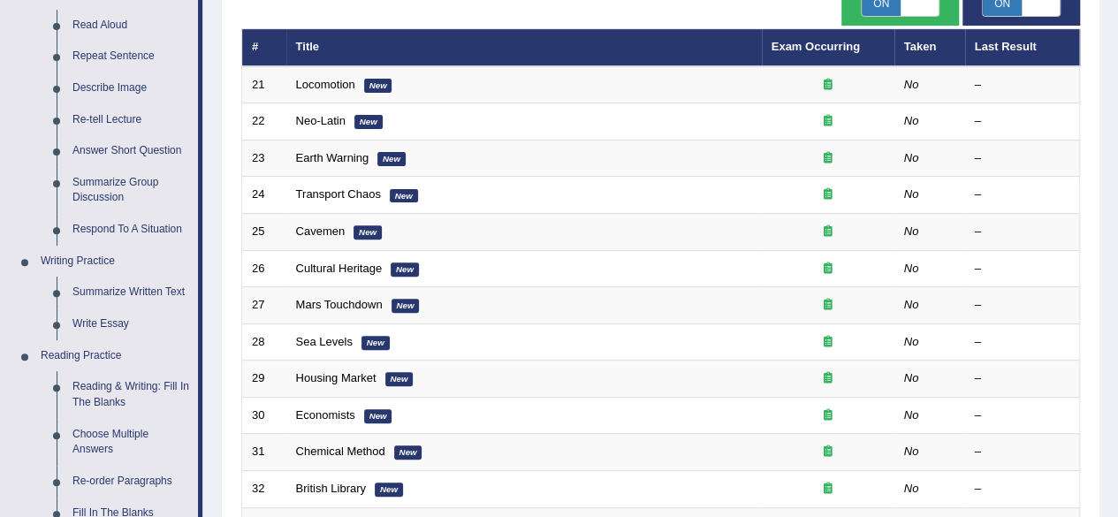
scroll to position [208, 0]
